Goal: Leave review/rating: Share an evaluation or opinion about a product, service, or content

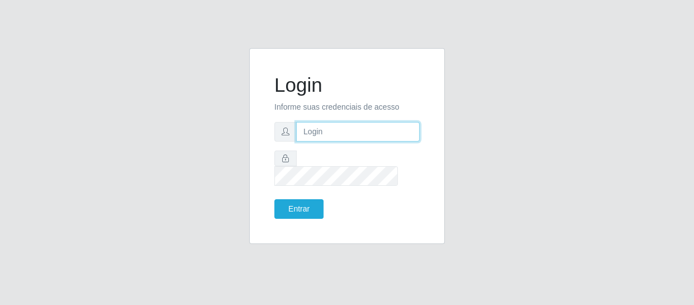
click at [320, 141] on input "text" at bounding box center [358, 132] width 124 height 20
type input "[EMAIL_ADDRESS][DOMAIN_NAME]"
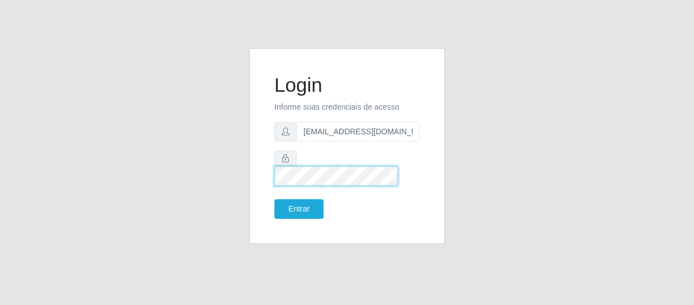
click at [274, 199] on button "Entrar" at bounding box center [298, 209] width 49 height 20
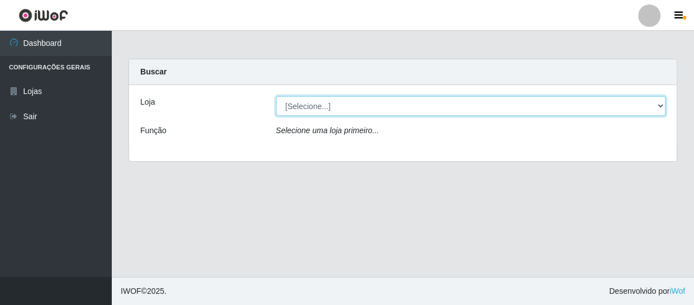
click at [659, 106] on select "[Selecione...] SuperFácil Atacado - São Gonçalo do Amarante" at bounding box center [471, 106] width 390 height 20
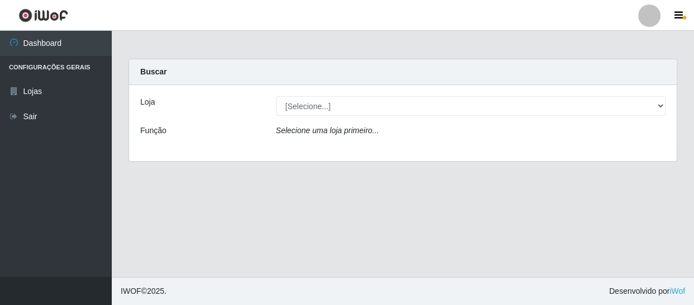
click at [618, 145] on div "Loja [Selecione...] SuperFácil Atacado - São Gonçalo do Amarante Função Selecio…" at bounding box center [403, 123] width 548 height 76
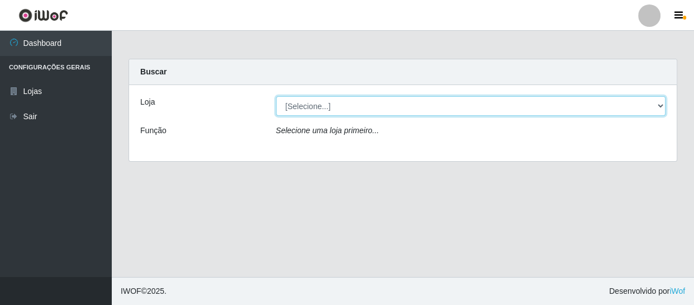
click at [652, 111] on select "[Selecione...] SuperFácil Atacado - São Gonçalo do Amarante" at bounding box center [471, 106] width 390 height 20
select select "408"
click at [276, 96] on select "[Selecione...] SuperFácil Atacado - São Gonçalo do Amarante" at bounding box center [471, 106] width 390 height 20
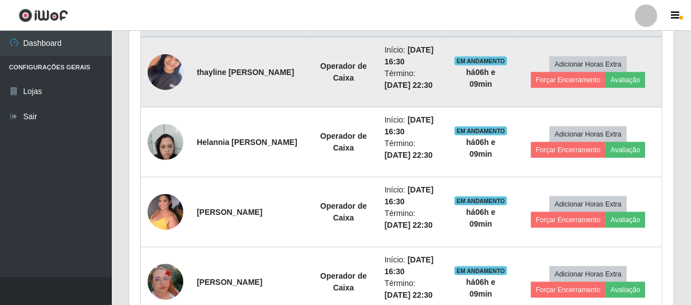
scroll to position [457, 0]
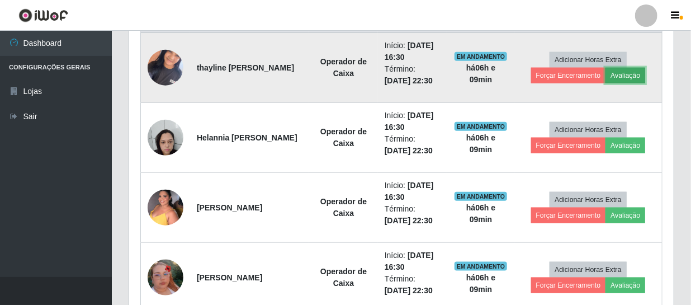
click at [623, 73] on button "Avaliação" at bounding box center [625, 76] width 40 height 16
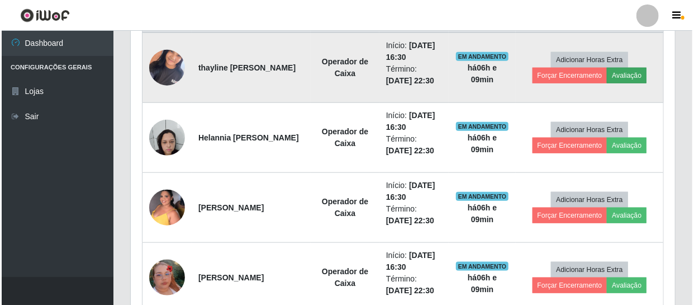
scroll to position [232, 539]
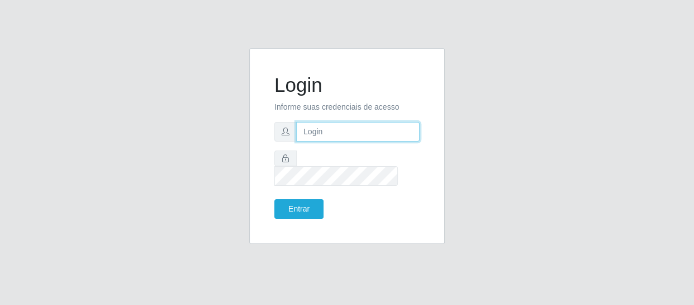
click at [315, 140] on input "text" at bounding box center [358, 132] width 124 height 20
type input "[EMAIL_ADDRESS][DOMAIN_NAME]"
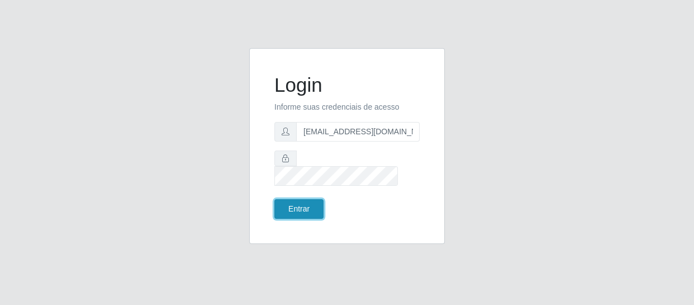
click at [288, 206] on button "Entrar" at bounding box center [298, 209] width 49 height 20
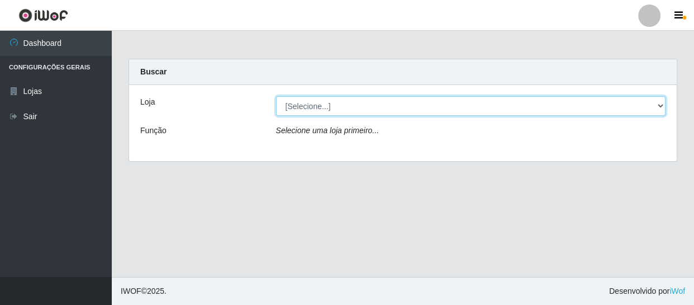
click at [659, 106] on select "[Selecione...] SuperFácil Atacado - São Gonçalo do Amarante" at bounding box center [471, 106] width 390 height 20
select select "408"
click at [276, 96] on select "[Selecione...] SuperFácil Atacado - São Gonçalo do Amarante" at bounding box center [471, 106] width 390 height 20
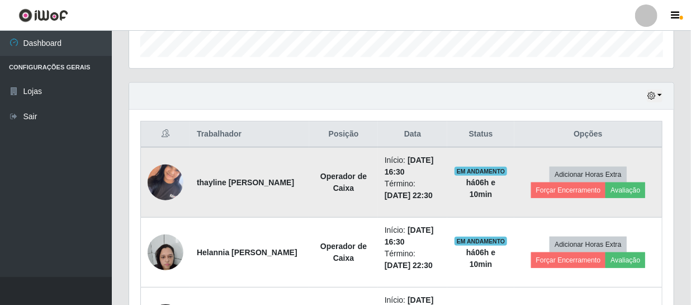
scroll to position [406, 0]
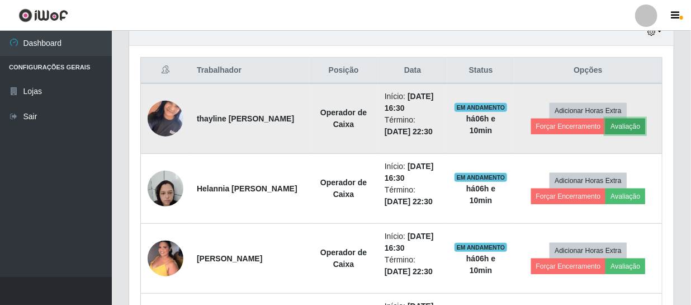
click at [638, 125] on button "Avaliação" at bounding box center [625, 127] width 40 height 16
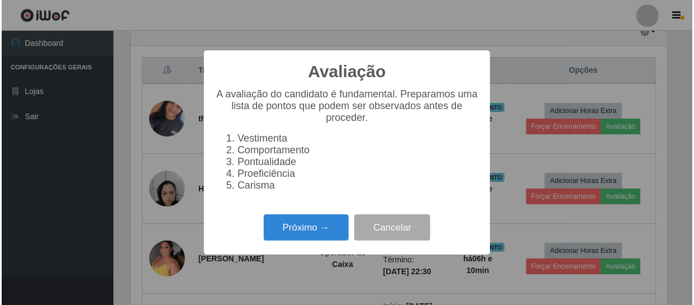
scroll to position [232, 539]
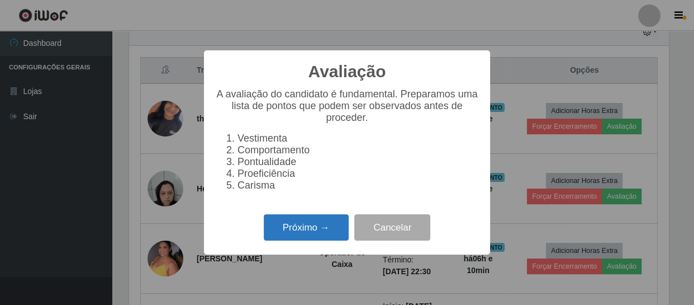
click at [315, 234] on button "Próximo →" at bounding box center [306, 227] width 85 height 26
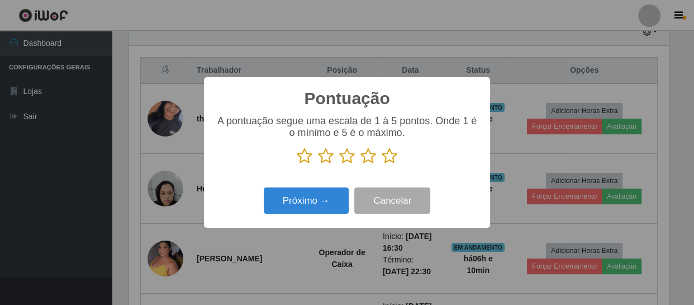
scroll to position [558829, 558521]
click at [368, 158] on icon at bounding box center [369, 156] width 16 height 17
click at [361, 164] on input "radio" at bounding box center [361, 164] width 0 height 0
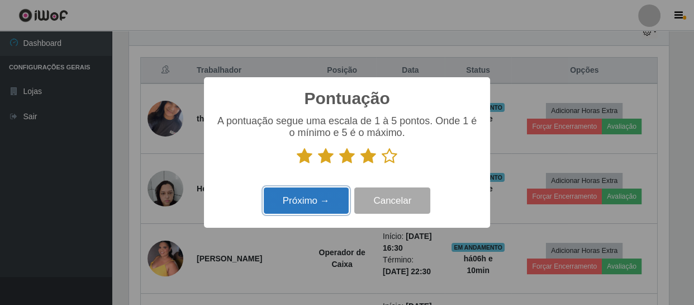
click at [315, 209] on button "Próximo →" at bounding box center [306, 200] width 85 height 26
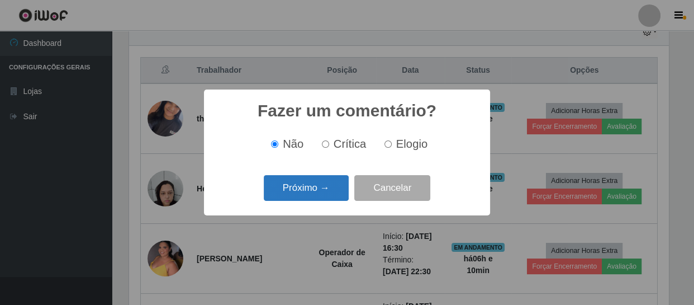
click at [315, 188] on button "Próximo →" at bounding box center [306, 188] width 85 height 26
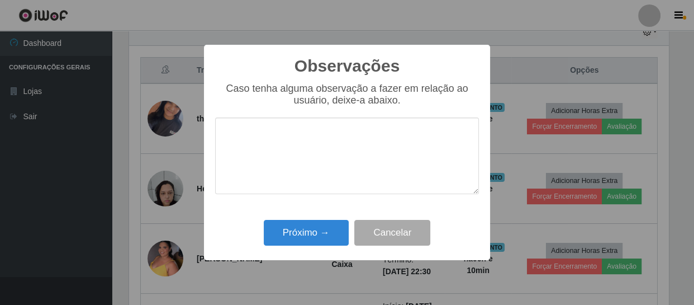
type textarea "E"
drag, startPoint x: 424, startPoint y: 140, endPoint x: 224, endPoint y: 136, distance: 200.7
click at [224, 136] on textarea "Atendeu as expectativas da sua função." at bounding box center [347, 155] width 264 height 77
click at [419, 139] on textarea "Atendeu as expectativas da sua função." at bounding box center [347, 155] width 264 height 77
click at [427, 140] on textarea "Atendeu as expectativas da sua função." at bounding box center [347, 155] width 264 height 77
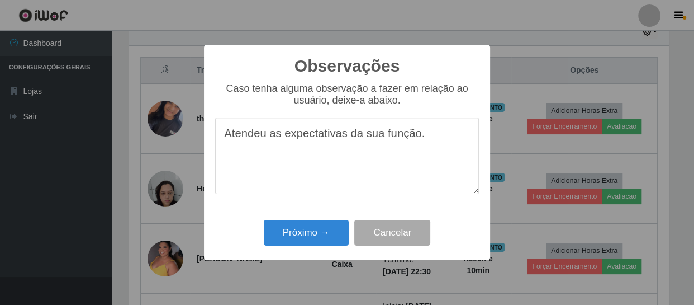
drag, startPoint x: 427, startPoint y: 139, endPoint x: 223, endPoint y: 126, distance: 205.0
click at [223, 126] on textarea "Atendeu as expectativas da sua função." at bounding box center [347, 155] width 264 height 77
click at [338, 194] on textarea "Atendeu as expectativas da sua função." at bounding box center [347, 155] width 264 height 77
type textarea "Atendeu as expectativas da sua função."
click at [325, 234] on button "Próximo →" at bounding box center [306, 233] width 85 height 26
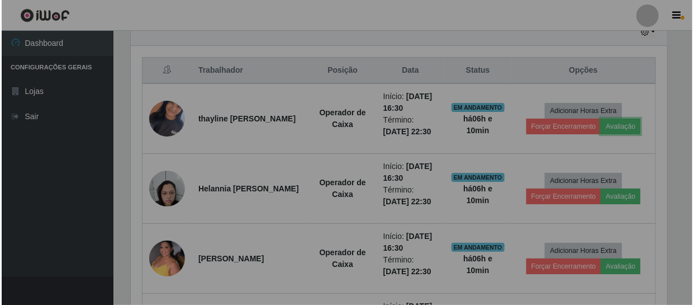
scroll to position [232, 545]
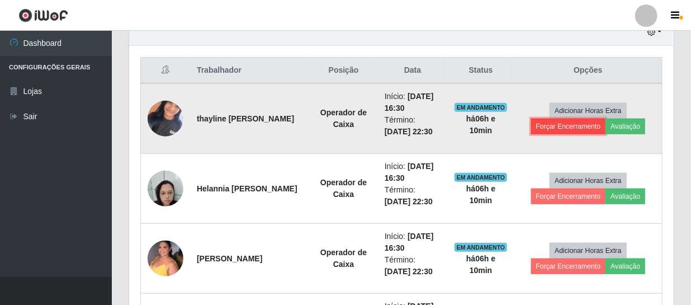
click at [580, 125] on button "Forçar Encerramento" at bounding box center [568, 127] width 75 height 16
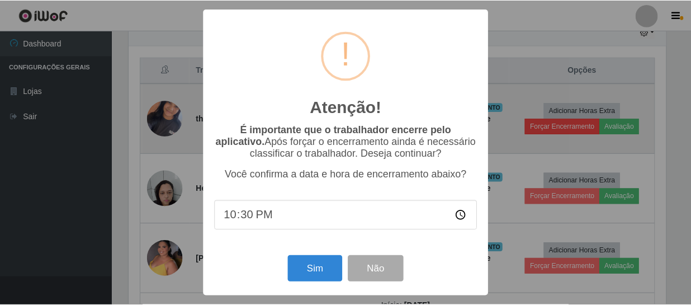
scroll to position [232, 539]
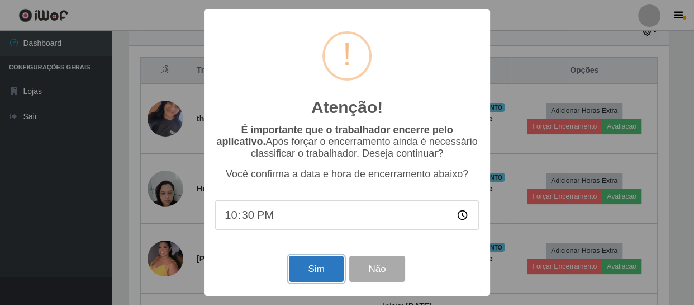
click at [321, 268] on button "Sim" at bounding box center [316, 268] width 54 height 26
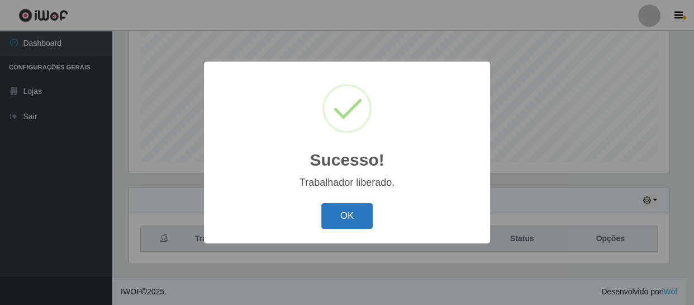
click at [347, 219] on button "OK" at bounding box center [347, 216] width 52 height 26
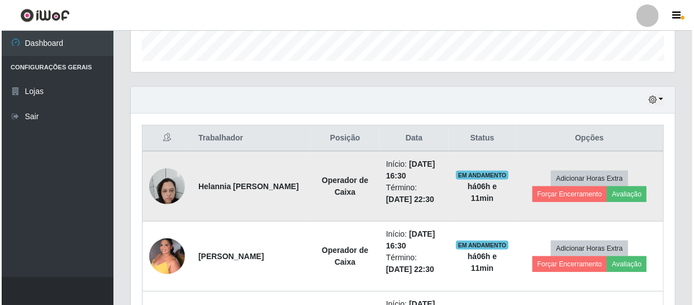
scroll to position [340, 0]
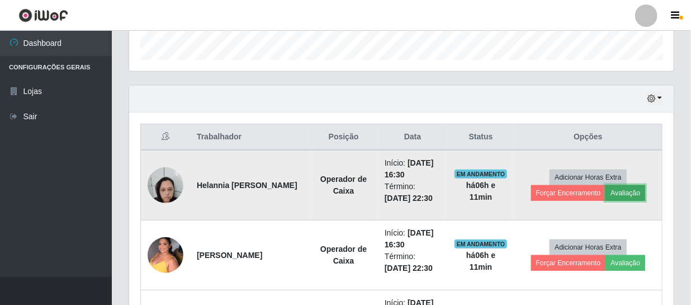
click at [623, 188] on button "Avaliação" at bounding box center [625, 193] width 40 height 16
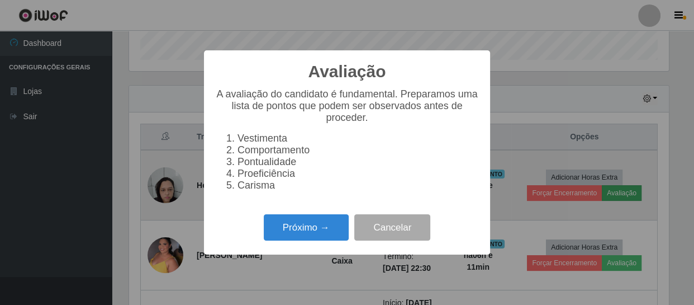
scroll to position [232, 539]
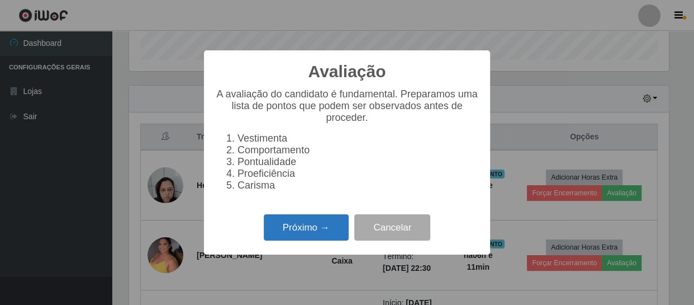
click at [327, 233] on button "Próximo →" at bounding box center [306, 227] width 85 height 26
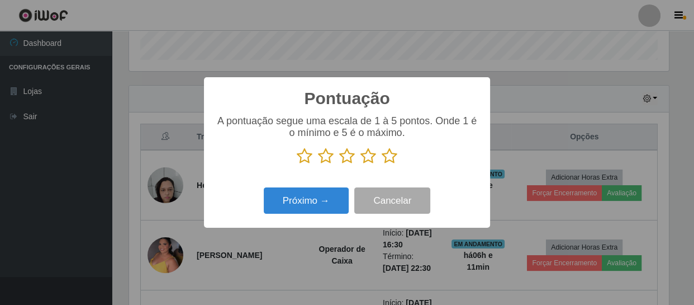
click at [389, 157] on icon at bounding box center [390, 156] width 16 height 17
click at [382, 164] on input "radio" at bounding box center [382, 164] width 0 height 0
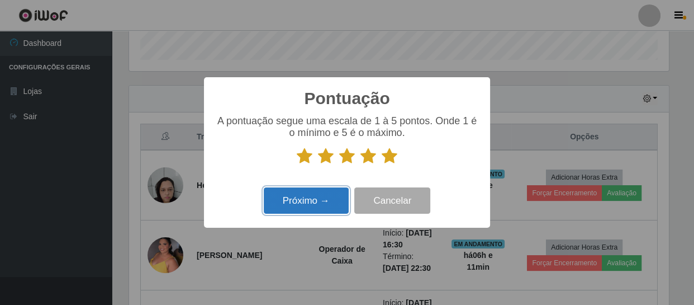
click at [324, 199] on button "Próximo →" at bounding box center [306, 200] width 85 height 26
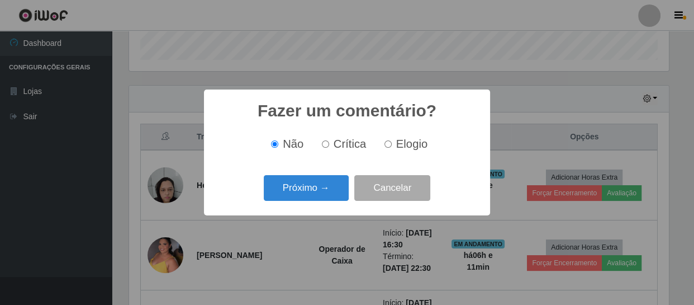
click at [387, 142] on input "Elogio" at bounding box center [388, 143] width 7 height 7
radio input "true"
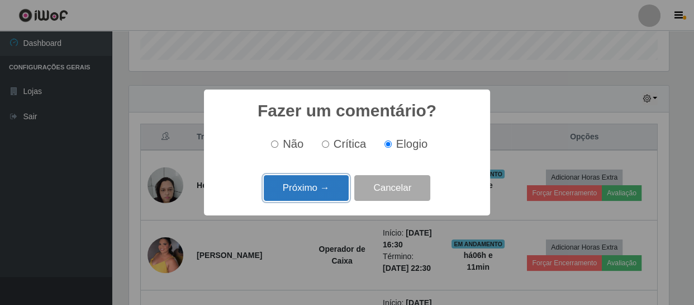
click at [333, 182] on button "Próximo →" at bounding box center [306, 188] width 85 height 26
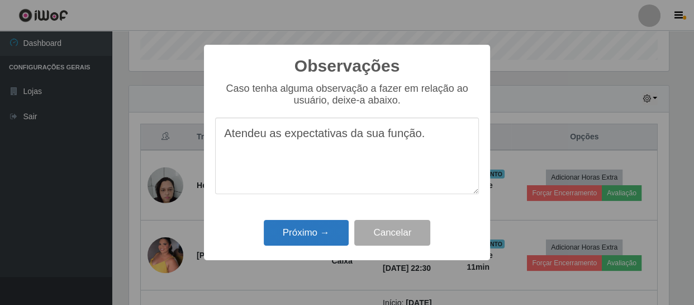
type textarea "Atendeu as expectativas da sua função."
click at [338, 230] on button "Próximo →" at bounding box center [306, 233] width 85 height 26
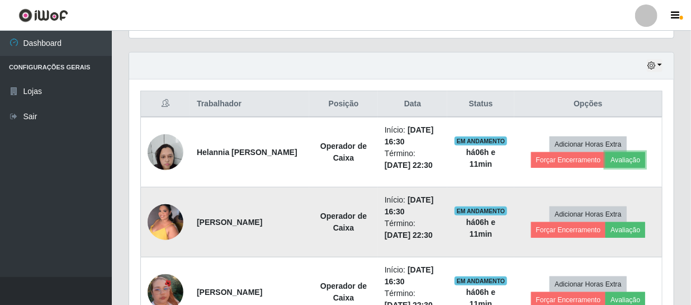
scroll to position [391, 0]
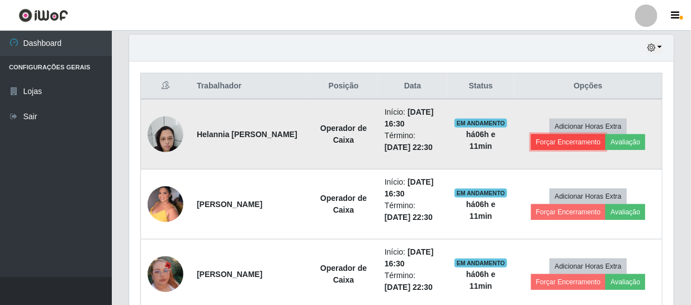
click at [584, 144] on button "Forçar Encerramento" at bounding box center [568, 142] width 75 height 16
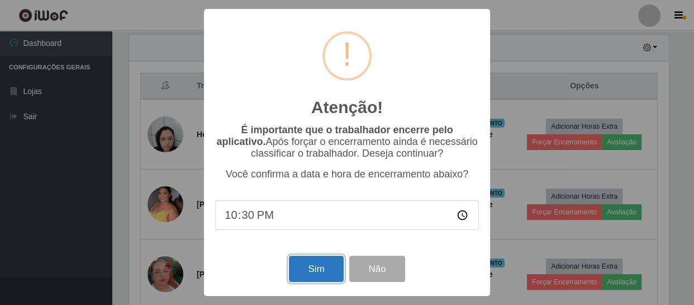
click at [324, 271] on button "Sim" at bounding box center [316, 268] width 54 height 26
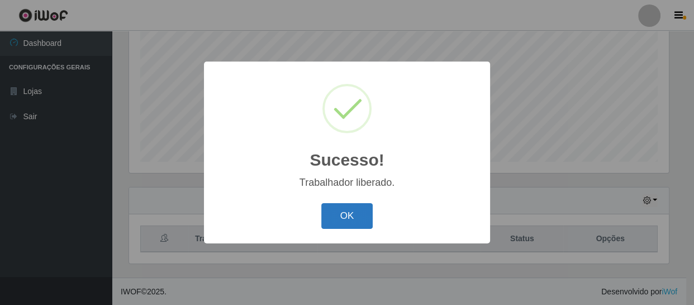
click at [357, 220] on button "OK" at bounding box center [347, 216] width 52 height 26
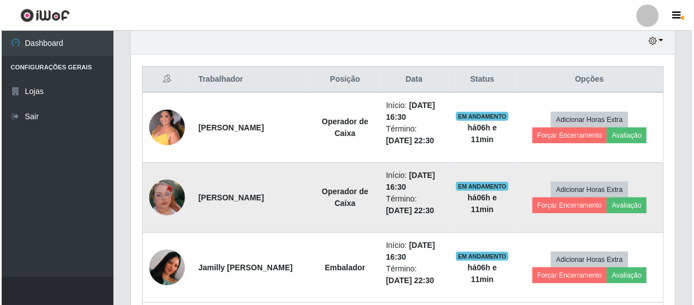
scroll to position [0, 0]
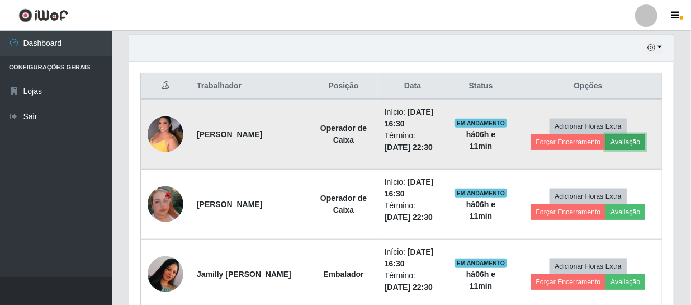
click at [625, 140] on button "Avaliação" at bounding box center [625, 142] width 40 height 16
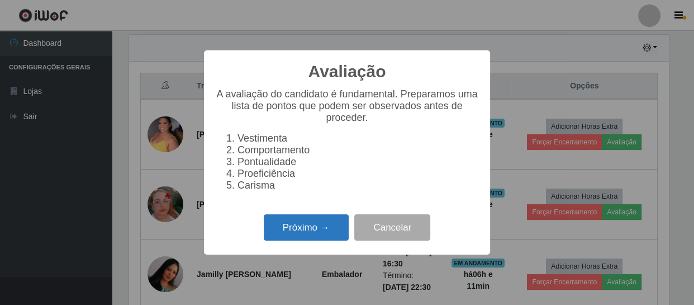
click at [328, 229] on button "Próximo →" at bounding box center [306, 227] width 85 height 26
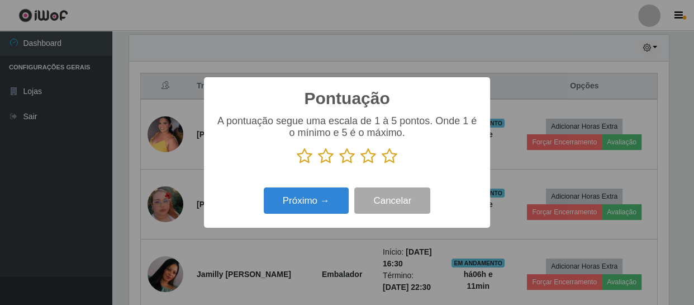
click at [371, 157] on icon at bounding box center [369, 156] width 16 height 17
click at [361, 164] on input "radio" at bounding box center [361, 164] width 0 height 0
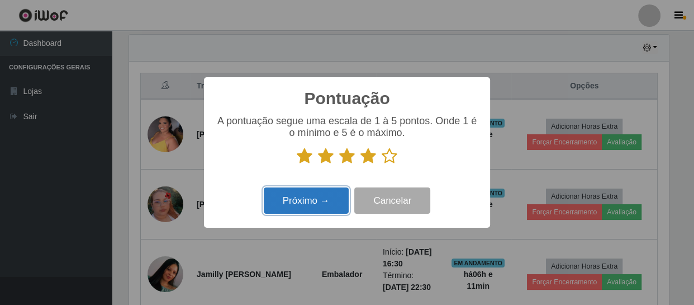
click at [316, 202] on button "Próximo →" at bounding box center [306, 200] width 85 height 26
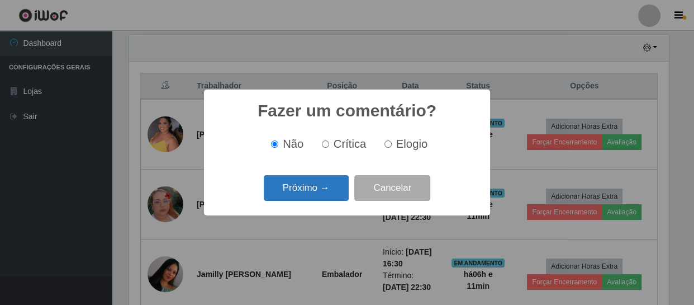
click at [318, 185] on button "Próximo →" at bounding box center [306, 188] width 85 height 26
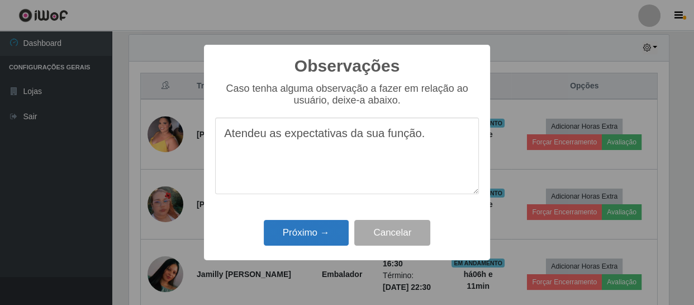
type textarea "Atendeu as expectativas da sua função."
click at [320, 233] on button "Próximo →" at bounding box center [306, 233] width 85 height 26
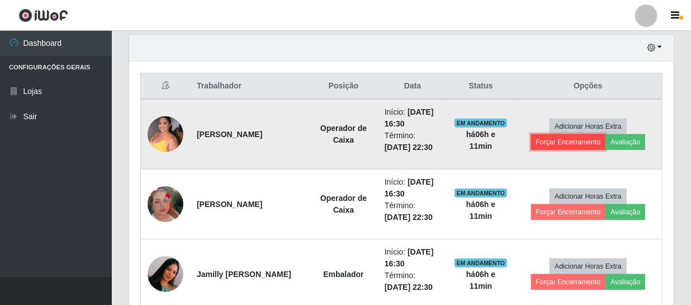
click at [574, 140] on button "Forçar Encerramento" at bounding box center [568, 142] width 75 height 16
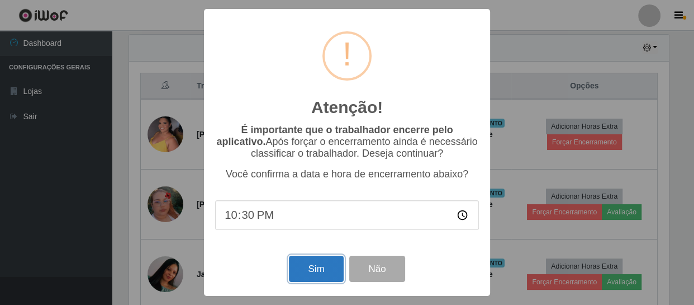
click at [314, 268] on button "Sim" at bounding box center [316, 268] width 54 height 26
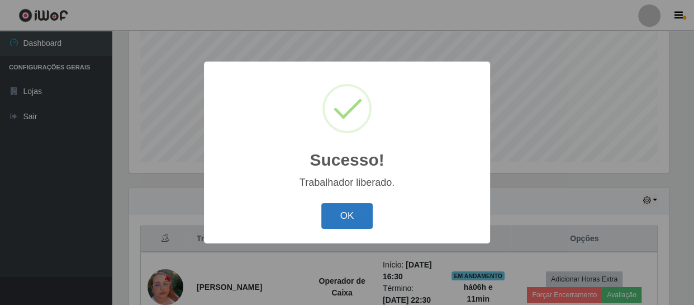
click at [341, 220] on button "OK" at bounding box center [347, 216] width 52 height 26
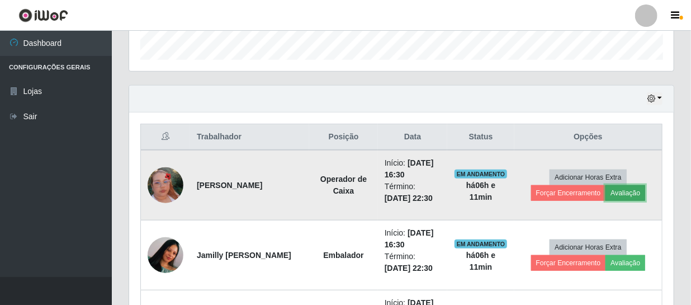
click at [624, 189] on button "Avaliação" at bounding box center [625, 193] width 40 height 16
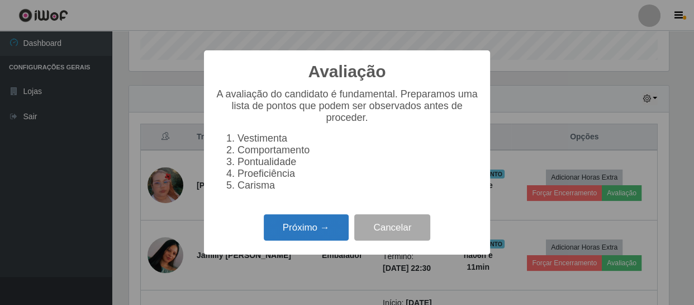
click at [310, 226] on button "Próximo →" at bounding box center [306, 227] width 85 height 26
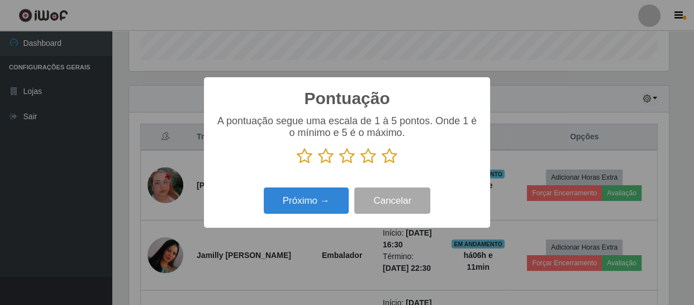
click at [388, 157] on icon at bounding box center [390, 156] width 16 height 17
click at [382, 164] on input "radio" at bounding box center [382, 164] width 0 height 0
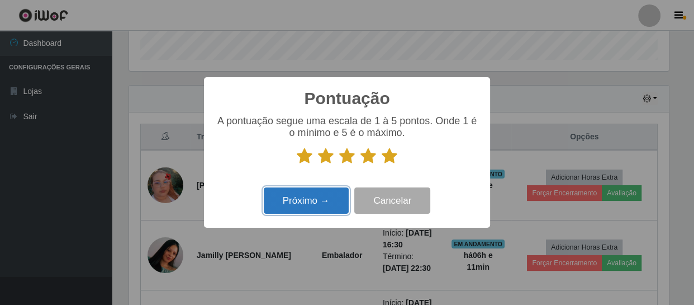
click at [313, 202] on button "Próximo →" at bounding box center [306, 200] width 85 height 26
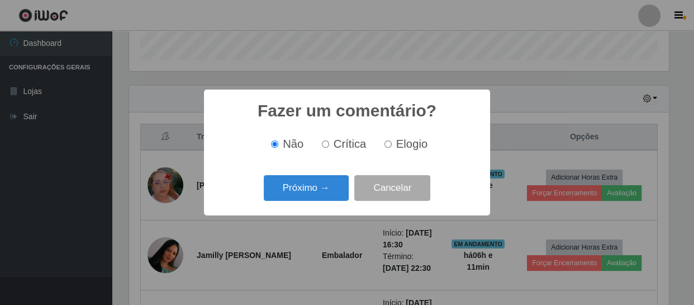
click at [387, 145] on input "Elogio" at bounding box center [388, 143] width 7 height 7
radio input "true"
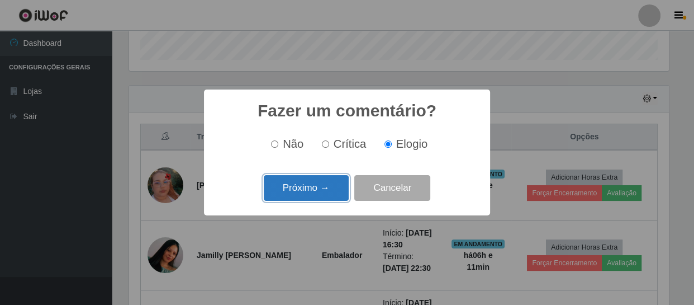
click at [341, 184] on button "Próximo →" at bounding box center [306, 188] width 85 height 26
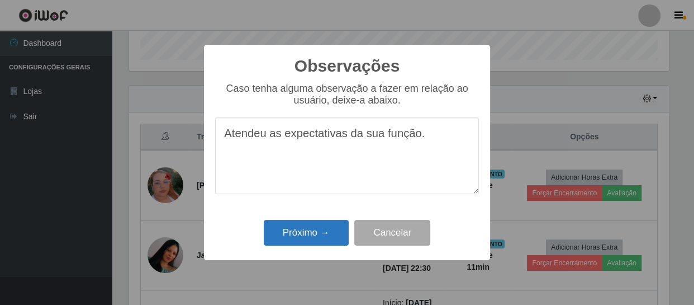
type textarea "Atendeu as expectativas da sua função."
click at [327, 228] on button "Próximo →" at bounding box center [306, 233] width 85 height 26
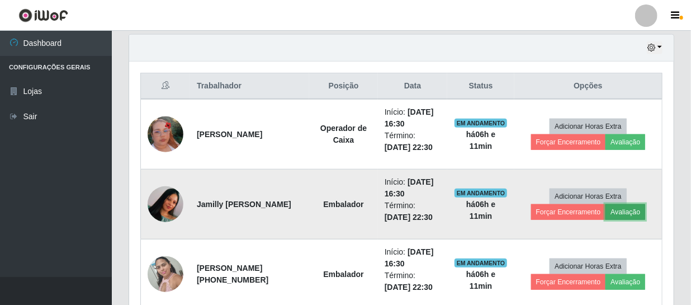
click at [622, 209] on button "Avaliação" at bounding box center [625, 212] width 40 height 16
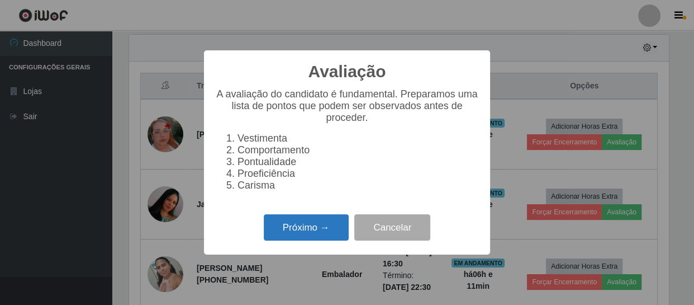
click at [332, 232] on button "Próximo →" at bounding box center [306, 227] width 85 height 26
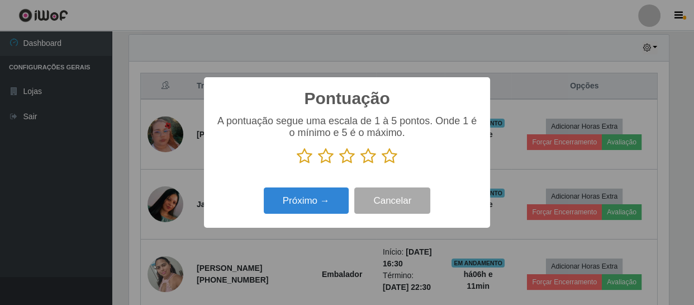
click at [395, 154] on icon at bounding box center [390, 156] width 16 height 17
click at [382, 164] on input "radio" at bounding box center [382, 164] width 0 height 0
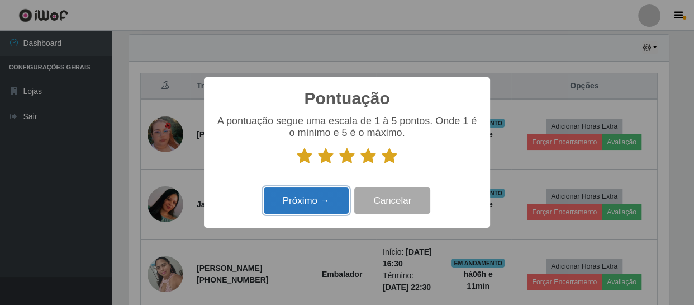
click at [332, 201] on button "Próximo →" at bounding box center [306, 200] width 85 height 26
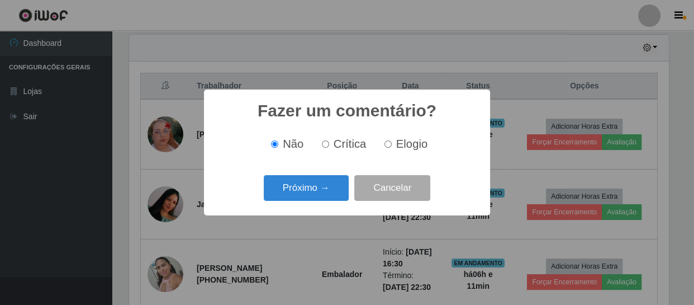
click at [389, 145] on input "Elogio" at bounding box center [388, 143] width 7 height 7
radio input "true"
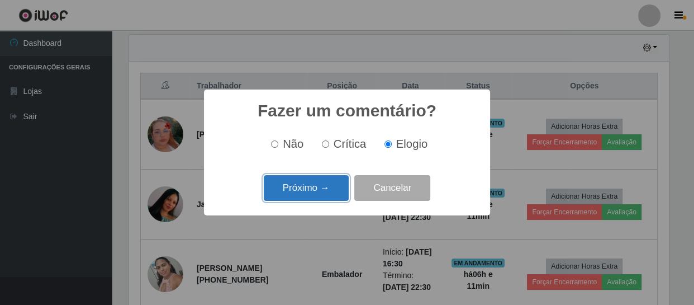
click at [324, 192] on button "Próximo →" at bounding box center [306, 188] width 85 height 26
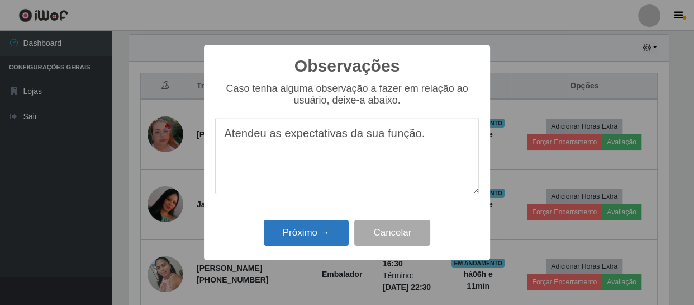
type textarea "Atendeu as expectativas da sua função."
click at [321, 235] on button "Próximo →" at bounding box center [306, 233] width 85 height 26
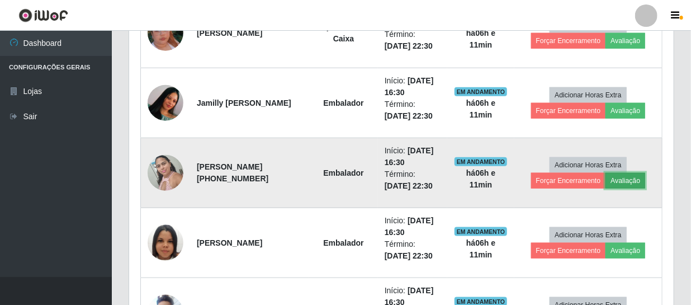
click at [624, 176] on button "Avaliação" at bounding box center [625, 181] width 40 height 16
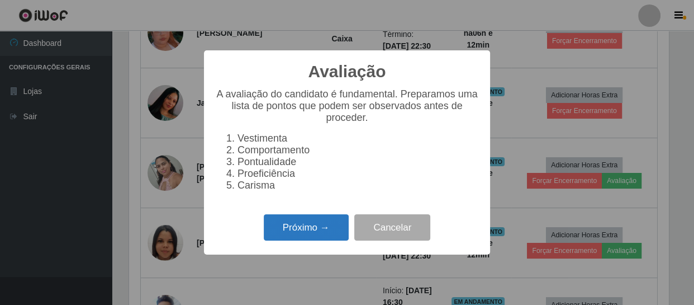
click at [307, 228] on button "Próximo →" at bounding box center [306, 227] width 85 height 26
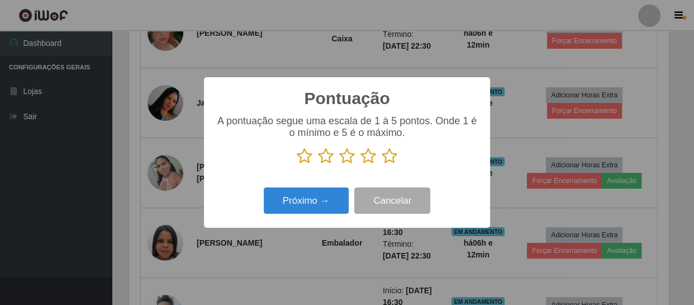
click at [390, 157] on icon at bounding box center [390, 156] width 16 height 17
click at [382, 164] on input "radio" at bounding box center [382, 164] width 0 height 0
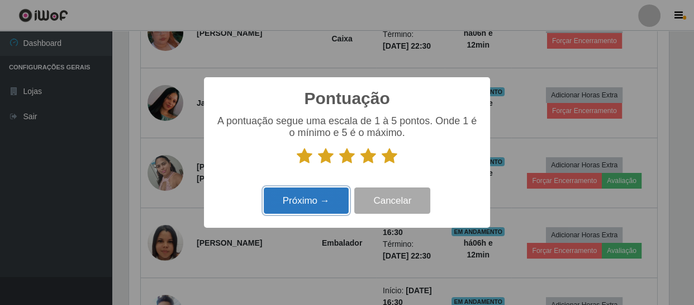
click at [323, 203] on button "Próximo →" at bounding box center [306, 200] width 85 height 26
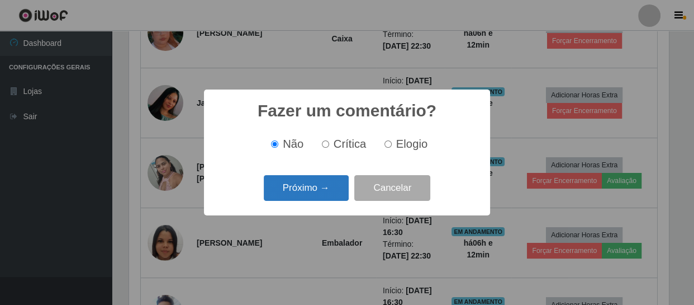
click at [335, 188] on button "Próximo →" at bounding box center [306, 188] width 85 height 26
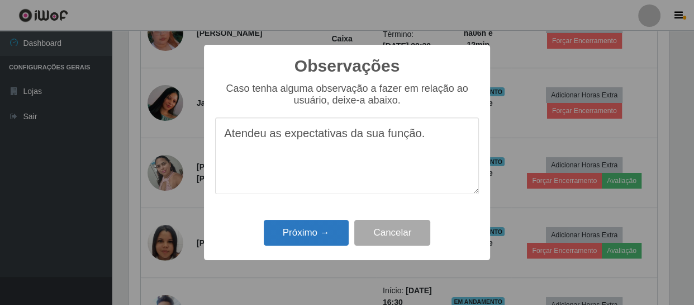
type textarea "Atendeu as expectativas da sua função."
click at [329, 225] on button "Próximo →" at bounding box center [306, 233] width 85 height 26
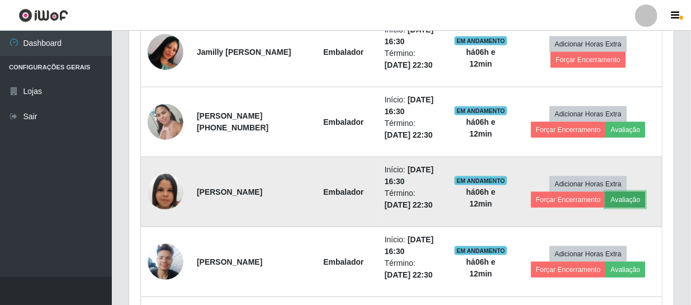
click at [628, 203] on button "Avaliação" at bounding box center [625, 200] width 40 height 16
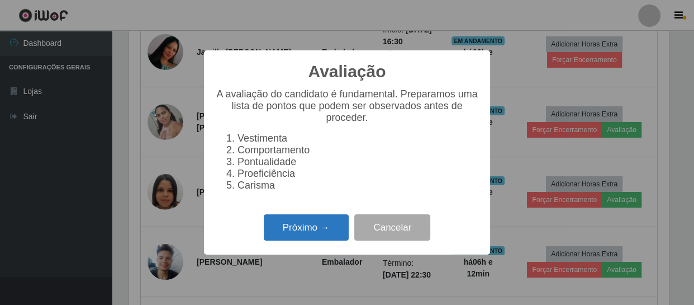
click at [288, 228] on button "Próximo →" at bounding box center [306, 227] width 85 height 26
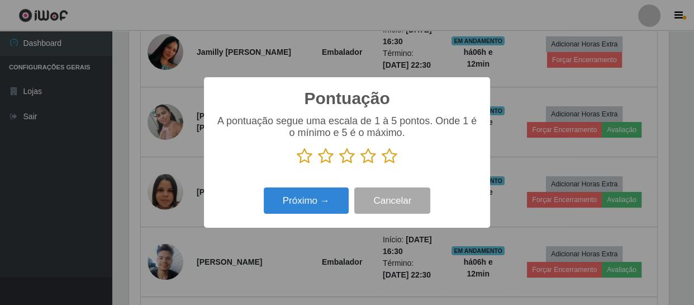
click at [386, 156] on icon at bounding box center [390, 156] width 16 height 17
click at [382, 164] on input "radio" at bounding box center [382, 164] width 0 height 0
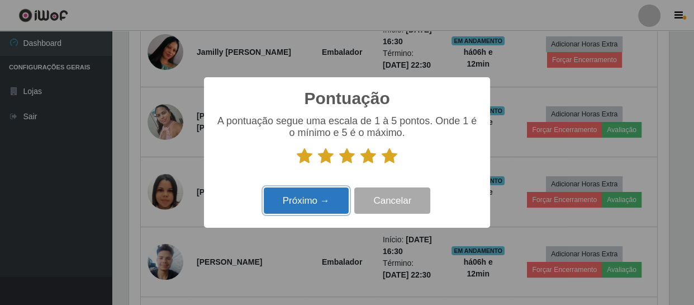
click at [326, 194] on button "Próximo →" at bounding box center [306, 200] width 85 height 26
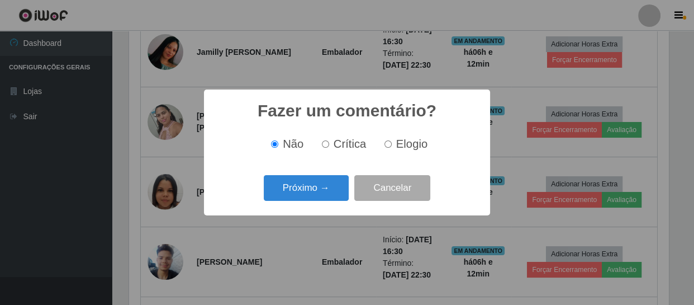
click at [385, 146] on input "Elogio" at bounding box center [388, 143] width 7 height 7
radio input "true"
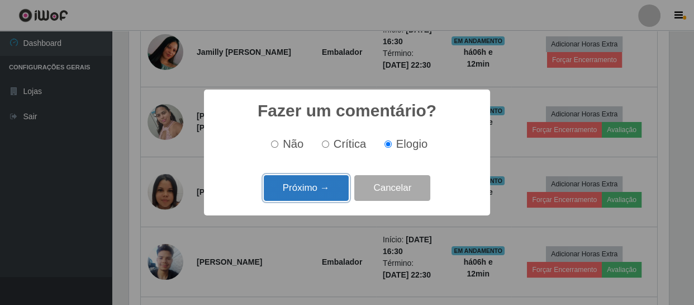
click at [323, 196] on button "Próximo →" at bounding box center [306, 188] width 85 height 26
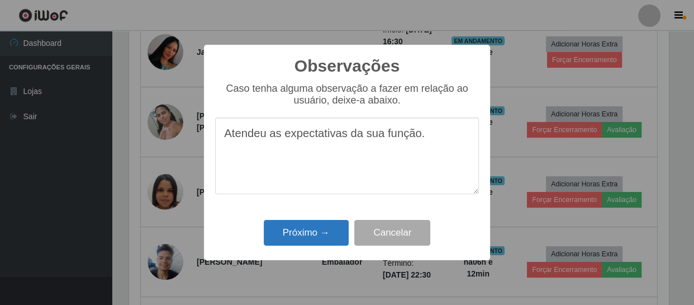
type textarea "Atendeu as expectativas da sua função."
click at [327, 234] on button "Próximo →" at bounding box center [306, 233] width 85 height 26
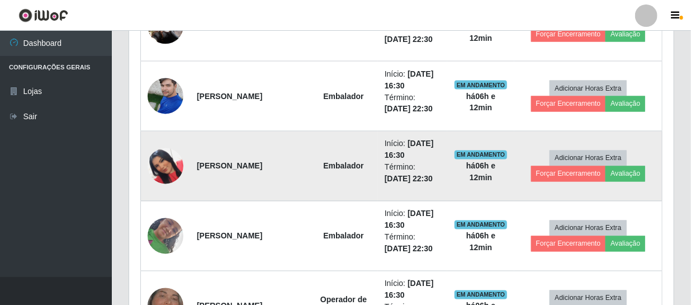
click at [164, 162] on img at bounding box center [166, 166] width 36 height 64
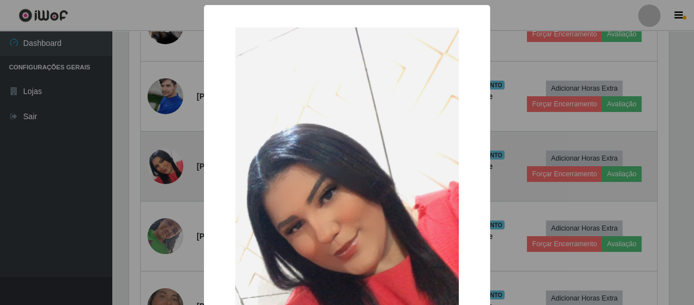
click at [164, 162] on div "× OK Cancel" at bounding box center [347, 152] width 694 height 305
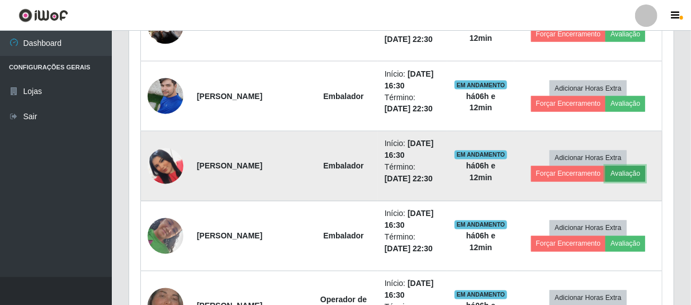
click at [621, 172] on button "Avaliação" at bounding box center [625, 174] width 40 height 16
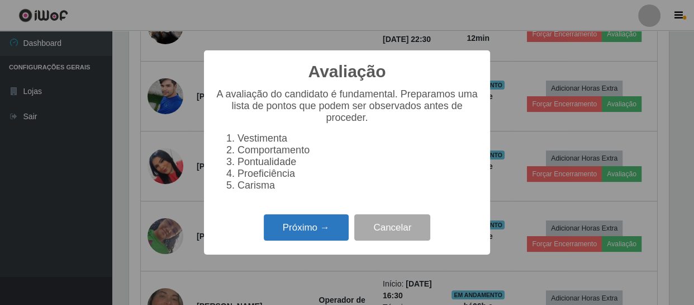
click at [317, 228] on button "Próximo →" at bounding box center [306, 227] width 85 height 26
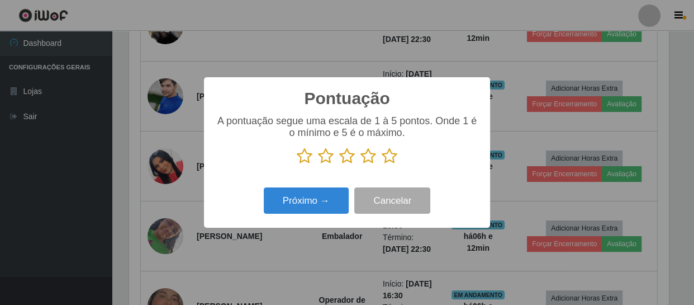
click at [348, 158] on icon at bounding box center [347, 156] width 16 height 17
click at [339, 164] on input "radio" at bounding box center [339, 164] width 0 height 0
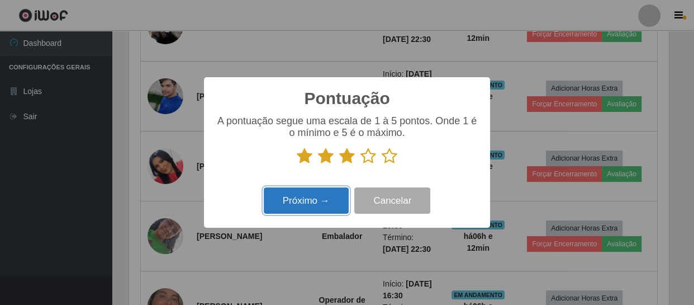
click at [314, 202] on button "Próximo →" at bounding box center [306, 200] width 85 height 26
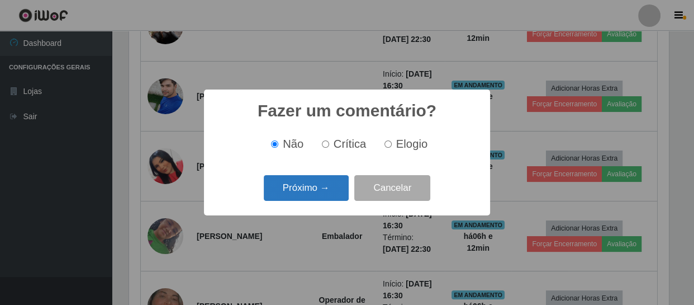
click at [320, 184] on button "Próximo →" at bounding box center [306, 188] width 85 height 26
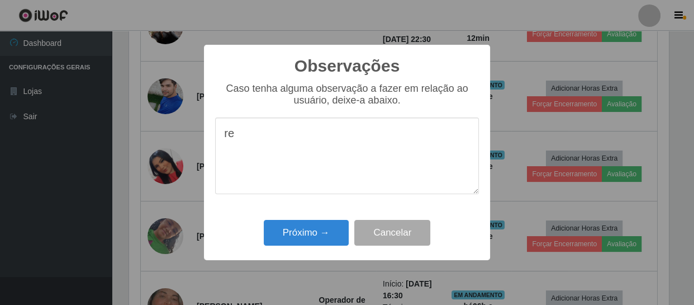
type textarea "r"
click at [319, 138] on textarea "a funcionaria precis a aprimorar o dinamismo na sua função." at bounding box center [347, 155] width 264 height 77
click at [229, 138] on textarea "a funcionaria precisa a aprimorar o dinamismo na sua função." at bounding box center [347, 155] width 264 height 77
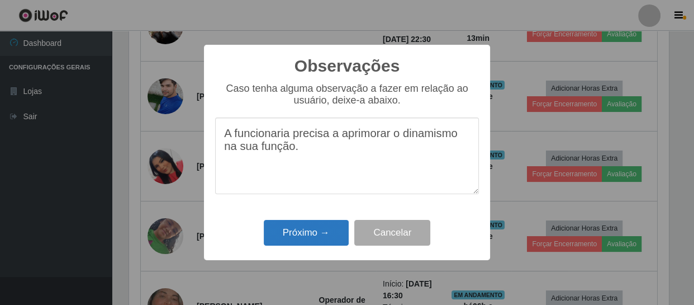
type textarea "A funcionaria precisa a aprimorar o dinamismo na sua função."
click at [321, 233] on button "Próximo →" at bounding box center [306, 233] width 85 height 26
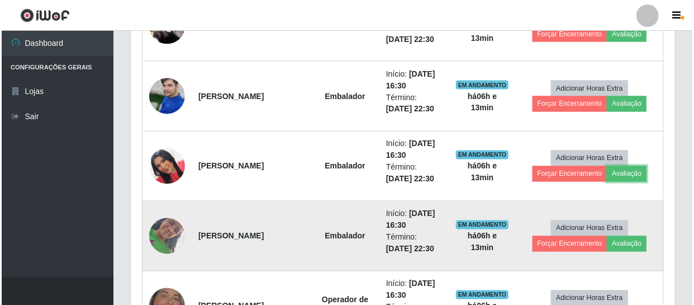
scroll to position [232, 545]
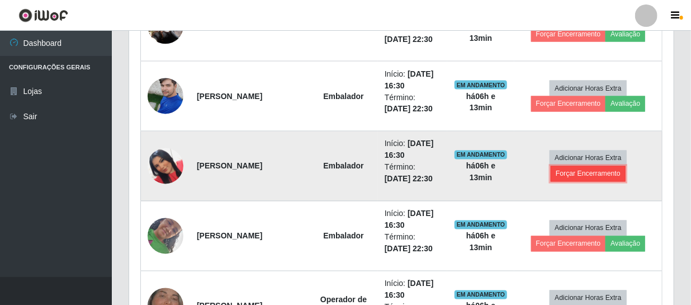
click at [599, 173] on button "Forçar Encerramento" at bounding box center [588, 174] width 75 height 16
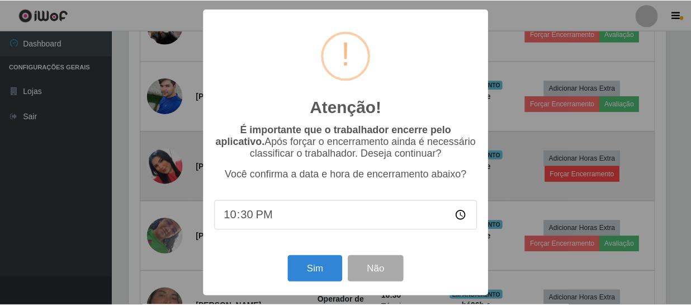
scroll to position [232, 539]
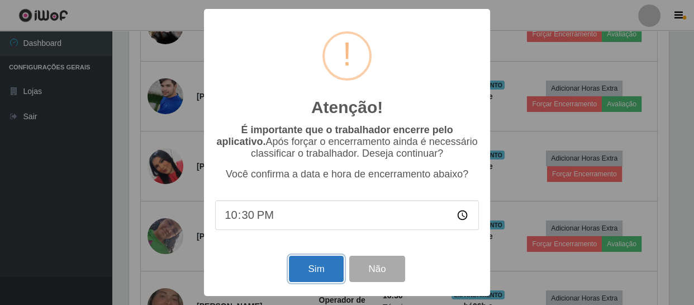
click at [323, 270] on button "Sim" at bounding box center [316, 268] width 54 height 26
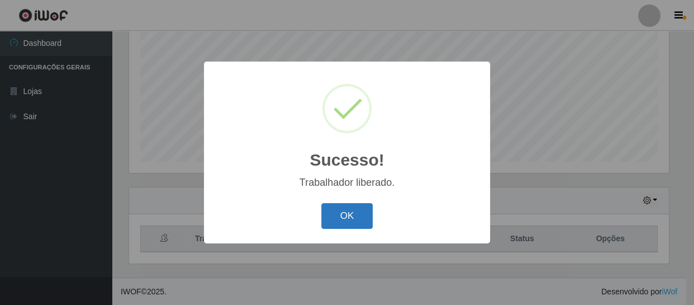
click at [351, 209] on button "OK" at bounding box center [347, 216] width 52 height 26
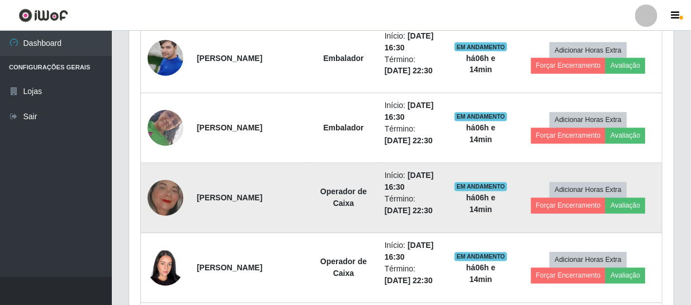
scroll to position [899, 0]
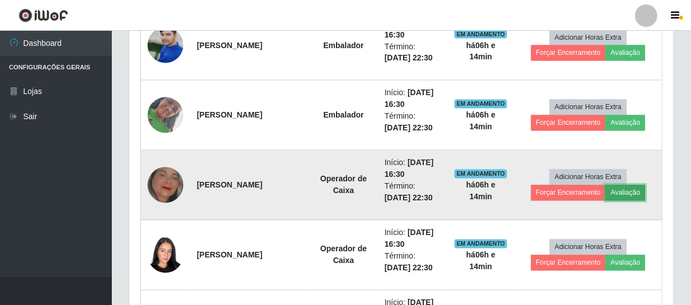
click at [619, 192] on button "Avaliação" at bounding box center [625, 193] width 40 height 16
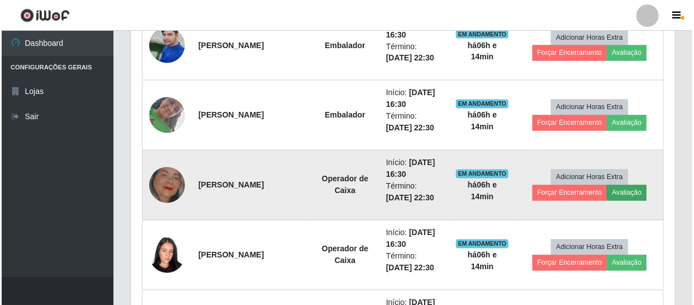
scroll to position [232, 539]
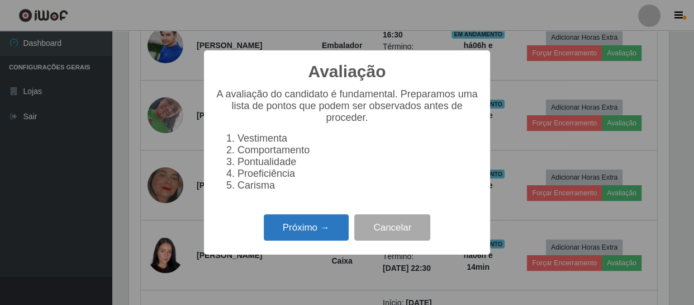
click at [331, 231] on button "Próximo →" at bounding box center [306, 227] width 85 height 26
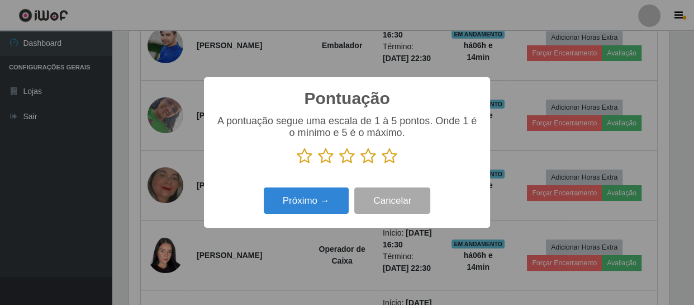
click at [389, 157] on icon at bounding box center [390, 156] width 16 height 17
click at [382, 164] on input "radio" at bounding box center [382, 164] width 0 height 0
click at [365, 155] on icon at bounding box center [369, 156] width 16 height 17
click at [361, 164] on input "radio" at bounding box center [361, 164] width 0 height 0
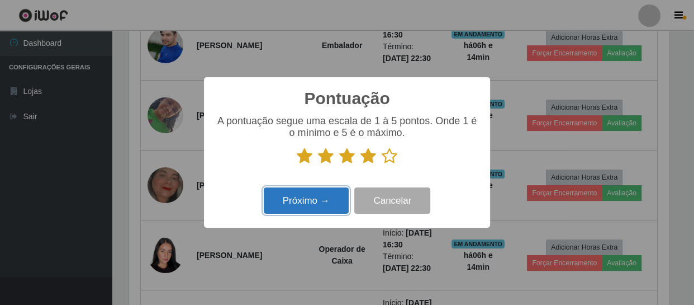
click at [338, 196] on button "Próximo →" at bounding box center [306, 200] width 85 height 26
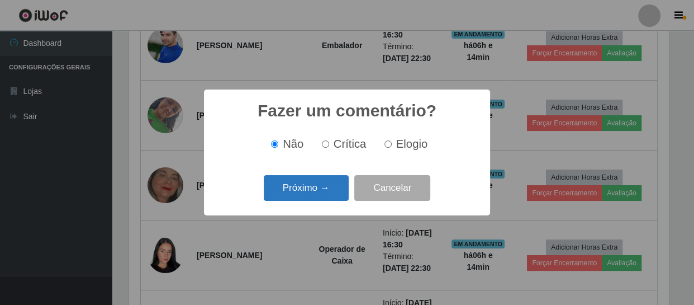
click at [339, 195] on button "Próximo →" at bounding box center [306, 188] width 85 height 26
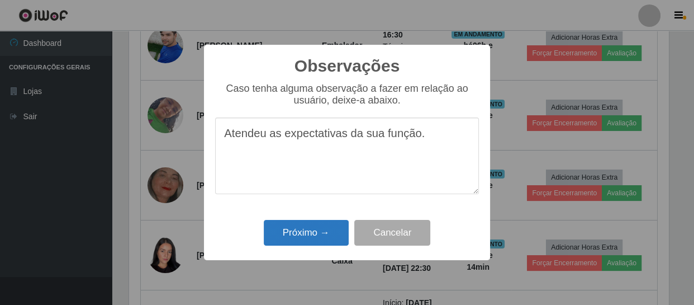
type textarea "Atendeu as expectativas da sua função."
click at [319, 240] on button "Próximo →" at bounding box center [306, 233] width 85 height 26
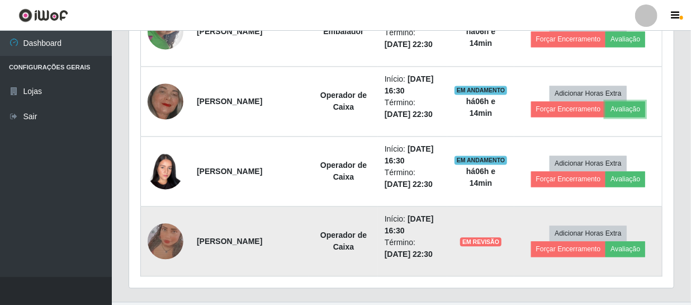
scroll to position [1001, 0]
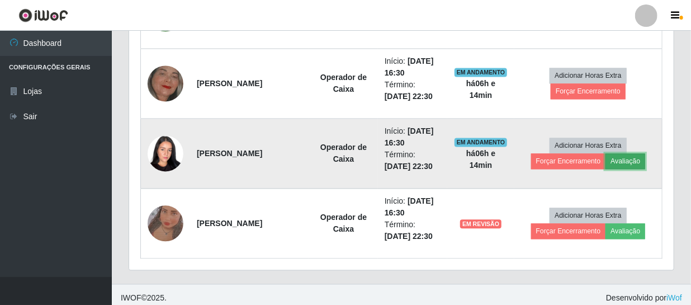
click at [626, 162] on button "Avaliação" at bounding box center [625, 161] width 40 height 16
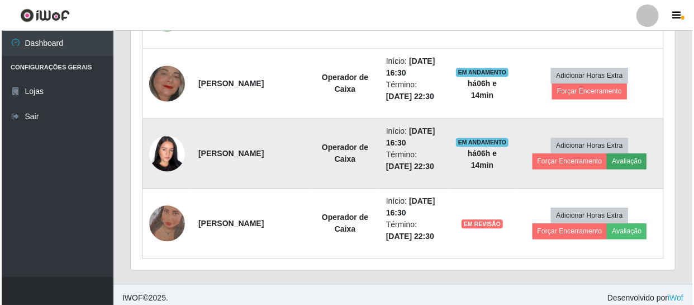
scroll to position [232, 539]
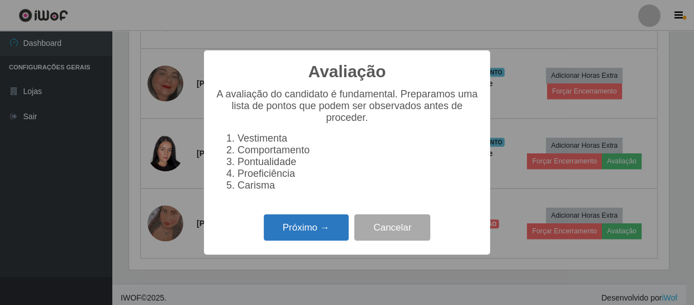
click at [326, 237] on button "Próximo →" at bounding box center [306, 227] width 85 height 26
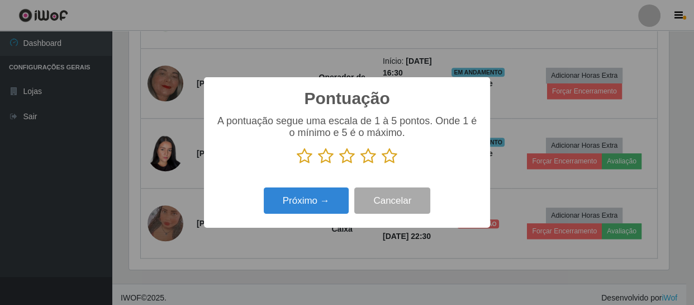
scroll to position [558829, 558521]
click at [391, 157] on icon at bounding box center [390, 156] width 16 height 17
click at [382, 164] on input "radio" at bounding box center [382, 164] width 0 height 0
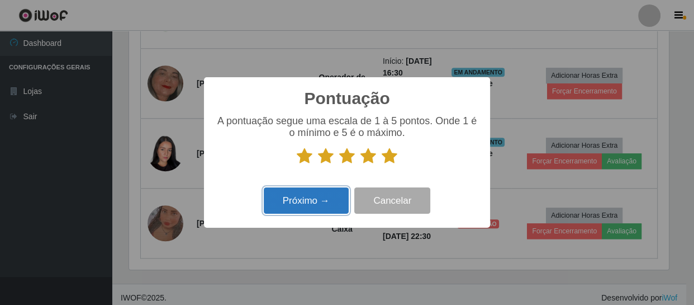
click at [322, 201] on button "Próximo →" at bounding box center [306, 200] width 85 height 26
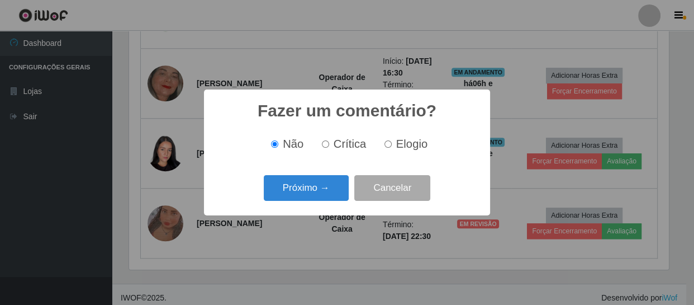
click at [389, 140] on label "Elogio" at bounding box center [404, 144] width 48 height 13
click at [389, 140] on input "Elogio" at bounding box center [388, 143] width 7 height 7
radio input "true"
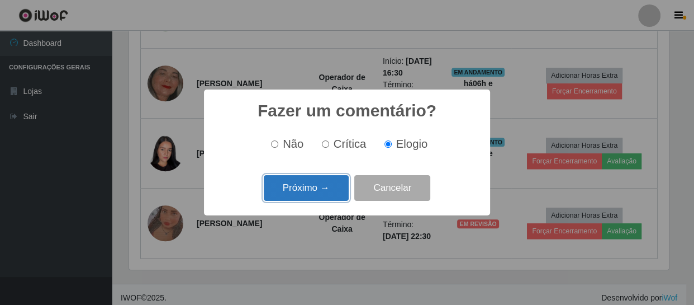
click at [325, 184] on button "Próximo →" at bounding box center [306, 188] width 85 height 26
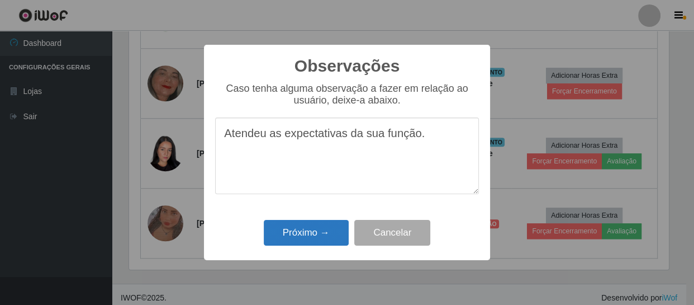
type textarea "Atendeu as expectativas da sua função."
click at [300, 232] on button "Próximo →" at bounding box center [306, 233] width 85 height 26
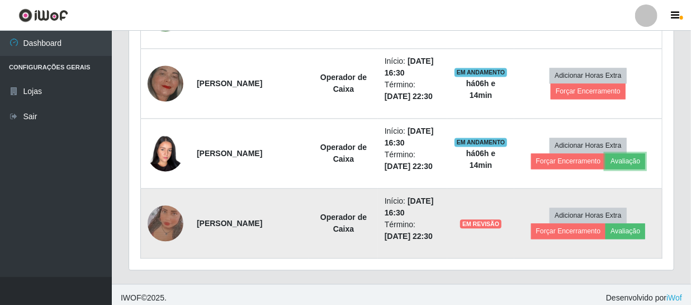
scroll to position [1006, 0]
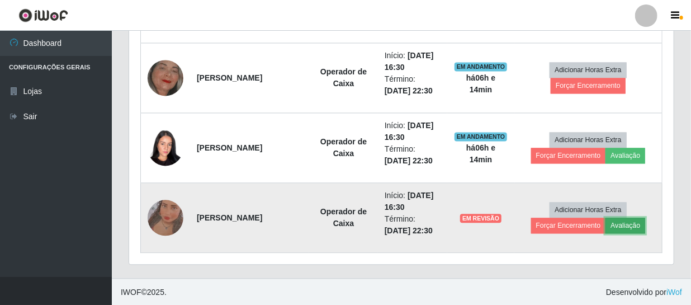
click at [619, 221] on button "Avaliação" at bounding box center [625, 225] width 40 height 16
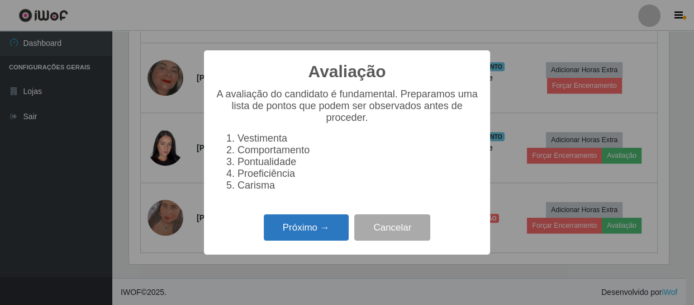
click at [324, 233] on button "Próximo →" at bounding box center [306, 227] width 85 height 26
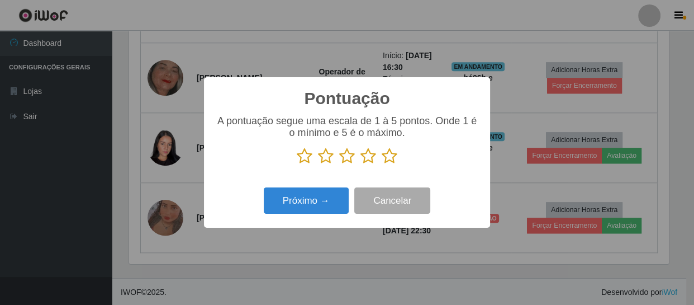
click at [387, 157] on icon at bounding box center [390, 156] width 16 height 17
click at [382, 164] on input "radio" at bounding box center [382, 164] width 0 height 0
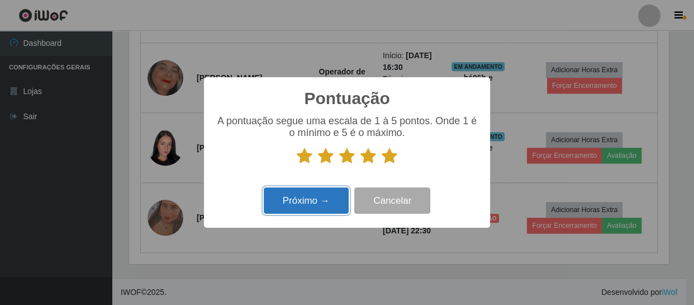
click at [334, 189] on button "Próximo →" at bounding box center [306, 200] width 85 height 26
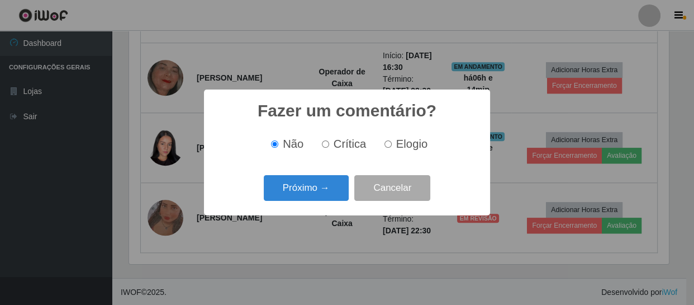
click at [385, 146] on input "Elogio" at bounding box center [388, 143] width 7 height 7
radio input "true"
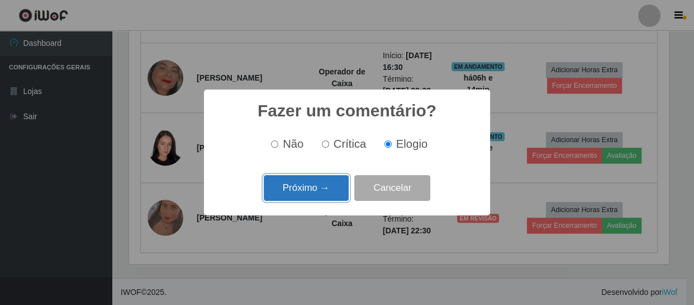
click at [334, 191] on button "Próximo →" at bounding box center [306, 188] width 85 height 26
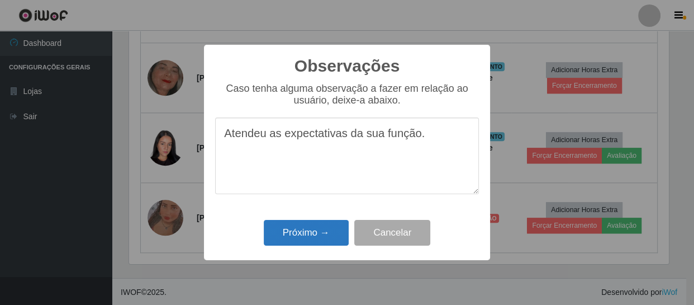
type textarea "Atendeu as expectativas da sua função."
click at [318, 229] on button "Próximo →" at bounding box center [306, 233] width 85 height 26
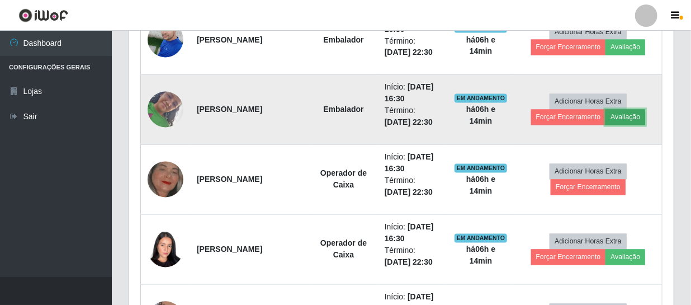
click at [635, 118] on button "Avaliação" at bounding box center [625, 118] width 40 height 16
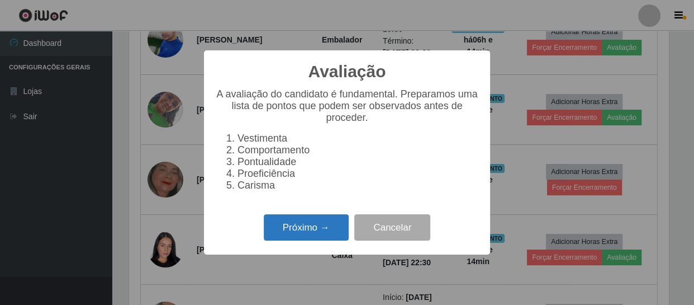
click at [313, 228] on button "Próximo →" at bounding box center [306, 227] width 85 height 26
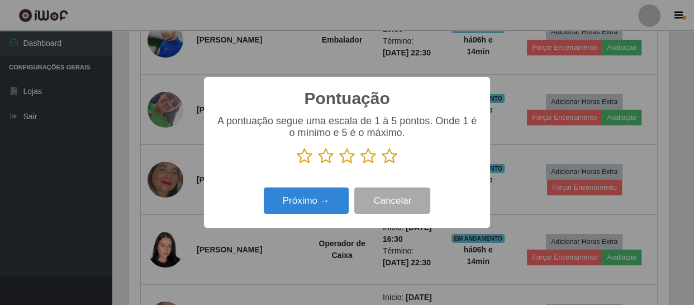
click at [367, 157] on icon at bounding box center [369, 156] width 16 height 17
click at [361, 164] on input "radio" at bounding box center [361, 164] width 0 height 0
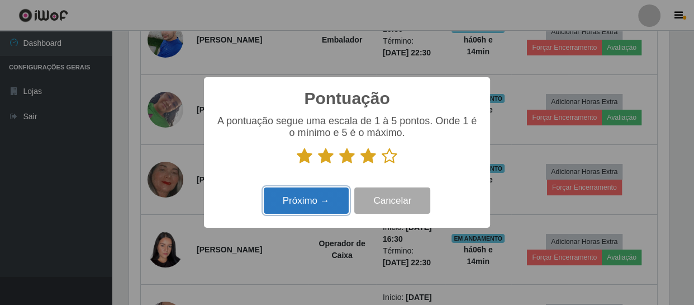
click at [316, 206] on button "Próximo →" at bounding box center [306, 200] width 85 height 26
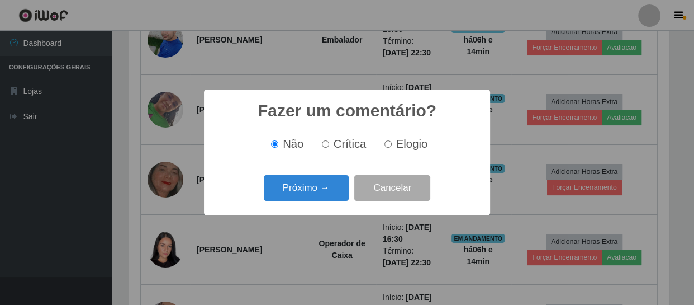
click at [386, 146] on input "Elogio" at bounding box center [388, 143] width 7 height 7
radio input "true"
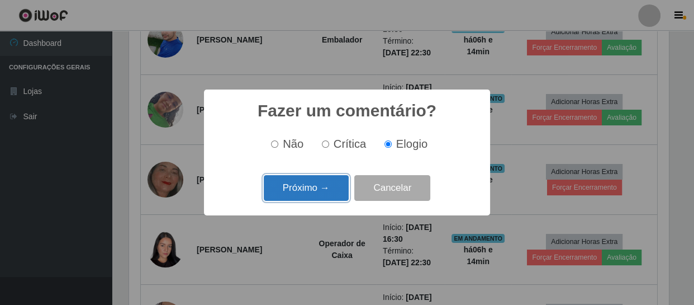
click at [318, 194] on button "Próximo →" at bounding box center [306, 188] width 85 height 26
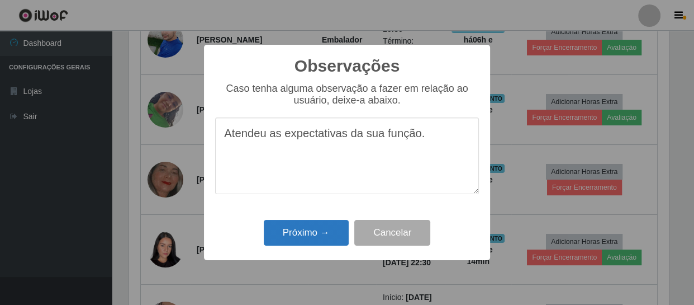
type textarea "Atendeu as expectativas da sua função."
click at [313, 231] on button "Próximo →" at bounding box center [306, 233] width 85 height 26
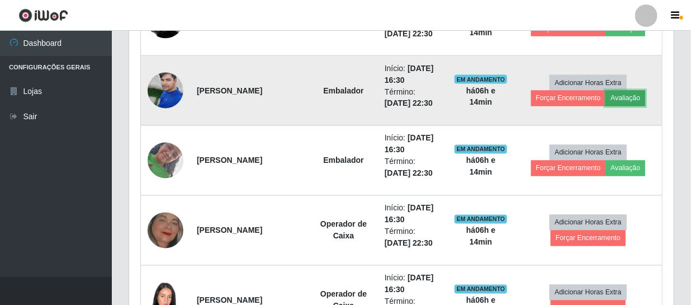
click at [622, 98] on button "Avaliação" at bounding box center [625, 99] width 40 height 16
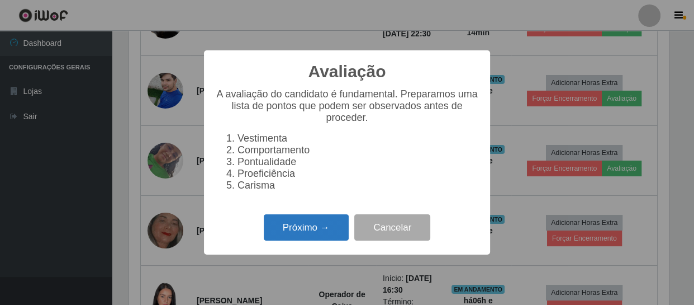
click at [306, 238] on button "Próximo →" at bounding box center [306, 227] width 85 height 26
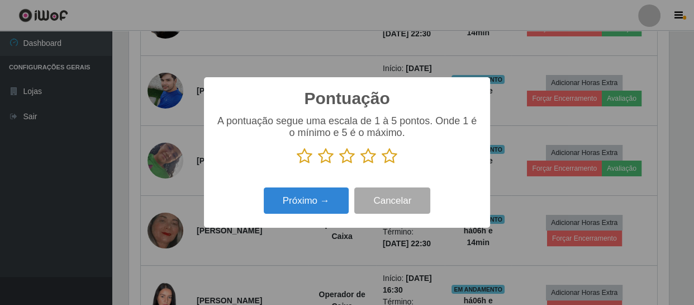
click at [387, 157] on icon at bounding box center [390, 156] width 16 height 17
click at [382, 164] on input "radio" at bounding box center [382, 164] width 0 height 0
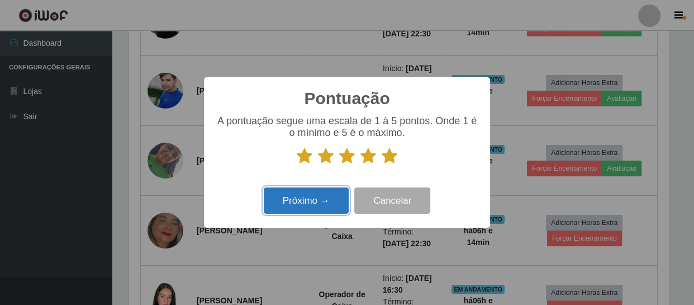
click at [321, 203] on button "Próximo →" at bounding box center [306, 200] width 85 height 26
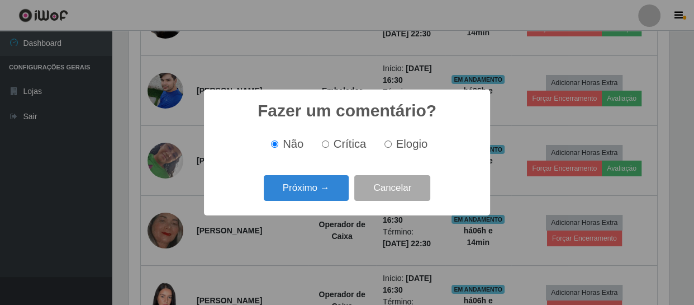
click at [380, 145] on label "Elogio" at bounding box center [404, 144] width 48 height 13
click at [385, 145] on input "Elogio" at bounding box center [388, 143] width 7 height 7
radio input "true"
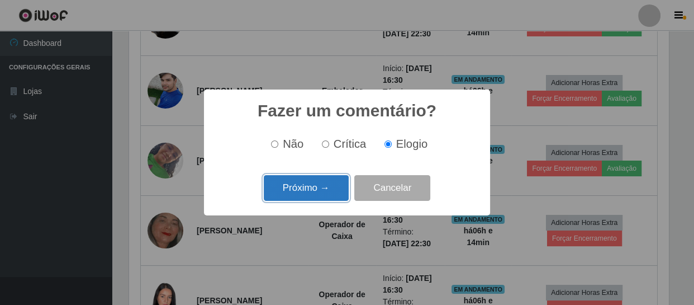
click at [317, 192] on button "Próximo →" at bounding box center [306, 188] width 85 height 26
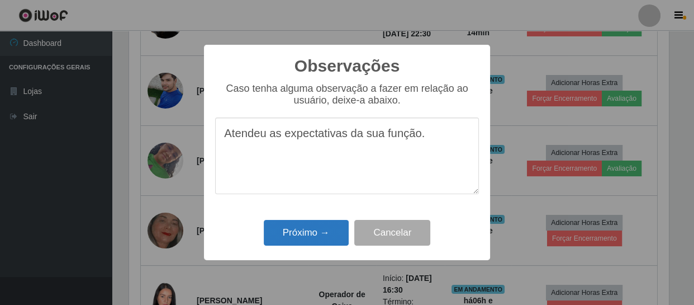
type textarea "Atendeu as expectativas da sua função."
click at [325, 235] on button "Próximo →" at bounding box center [306, 233] width 85 height 26
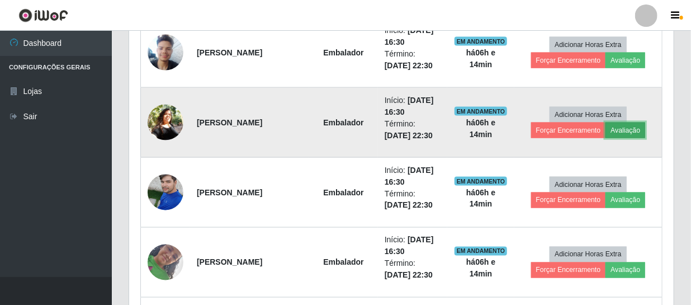
click at [634, 130] on button "Avaliação" at bounding box center [625, 130] width 40 height 16
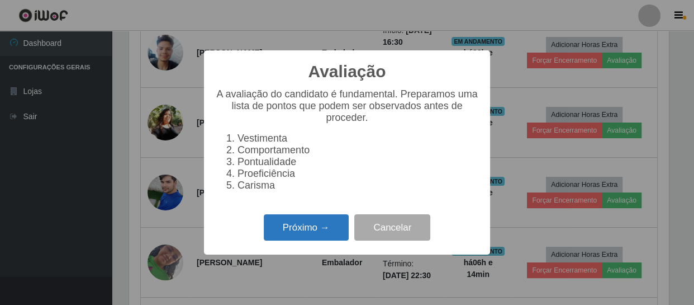
click at [340, 228] on button "Próximo →" at bounding box center [306, 227] width 85 height 26
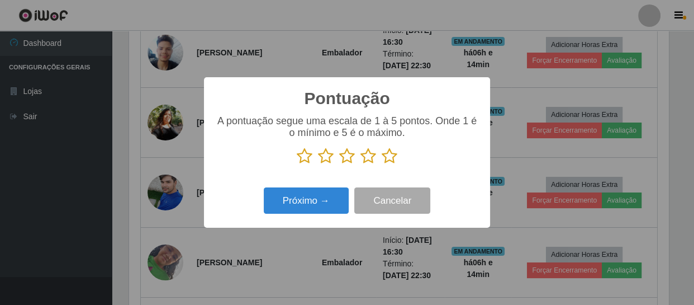
click at [390, 156] on icon at bounding box center [390, 156] width 16 height 17
click at [382, 164] on input "radio" at bounding box center [382, 164] width 0 height 0
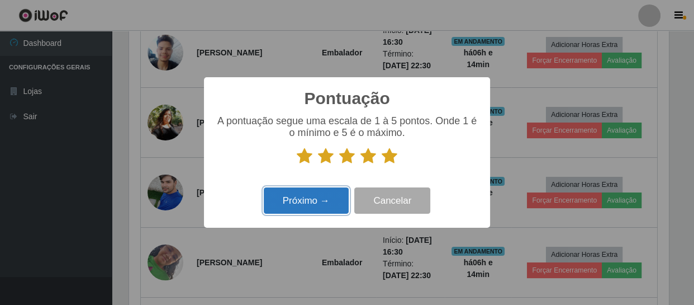
click at [322, 201] on button "Próximo →" at bounding box center [306, 200] width 85 height 26
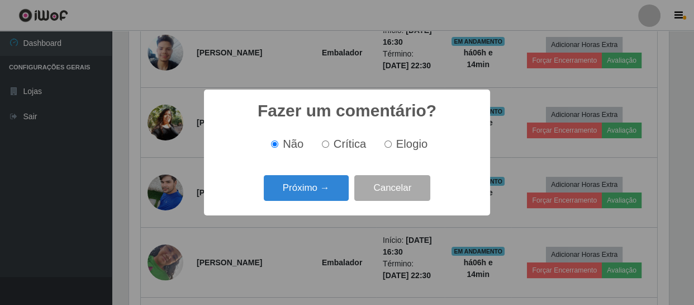
click at [389, 146] on input "Elogio" at bounding box center [388, 143] width 7 height 7
radio input "true"
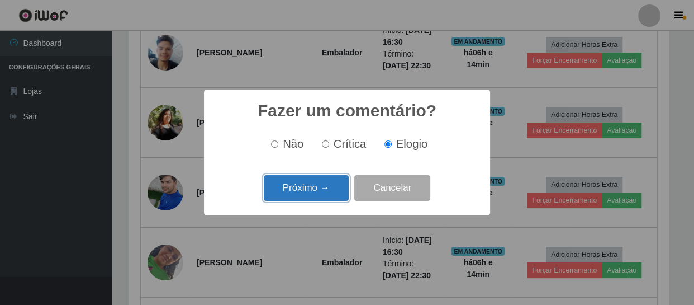
click at [319, 194] on button "Próximo →" at bounding box center [306, 188] width 85 height 26
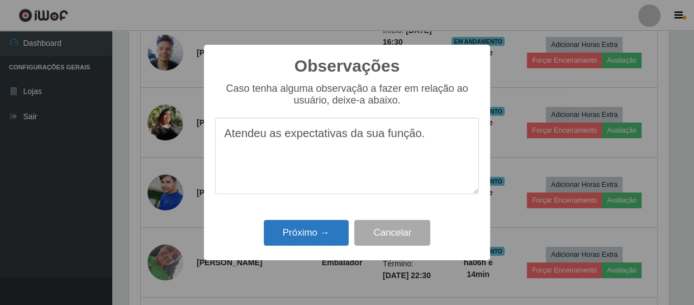
type textarea "Atendeu as expectativas da sua função."
click at [316, 235] on button "Próximo →" at bounding box center [306, 233] width 85 height 26
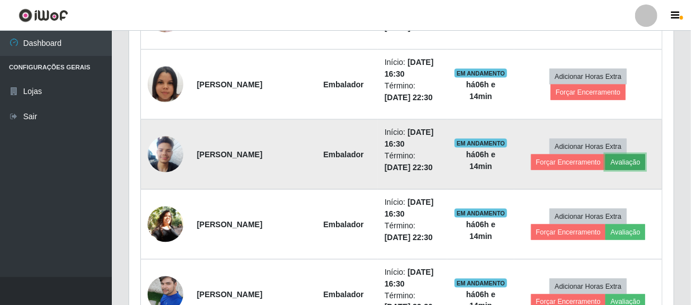
click at [638, 161] on button "Avaliação" at bounding box center [625, 162] width 40 height 16
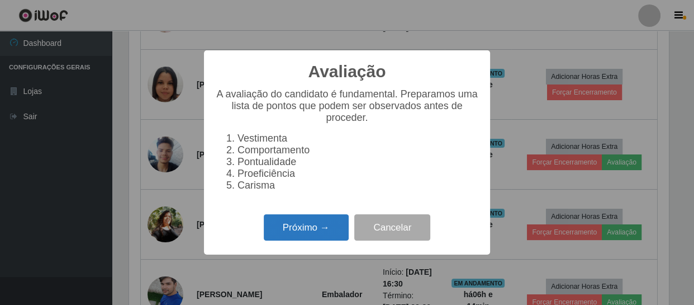
click at [304, 234] on button "Próximo →" at bounding box center [306, 227] width 85 height 26
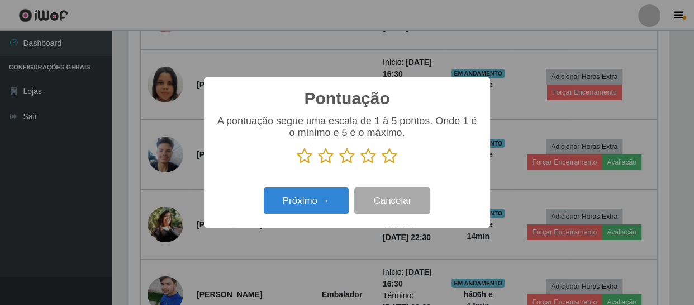
click at [385, 158] on icon at bounding box center [390, 156] width 16 height 17
click at [382, 164] on input "radio" at bounding box center [382, 164] width 0 height 0
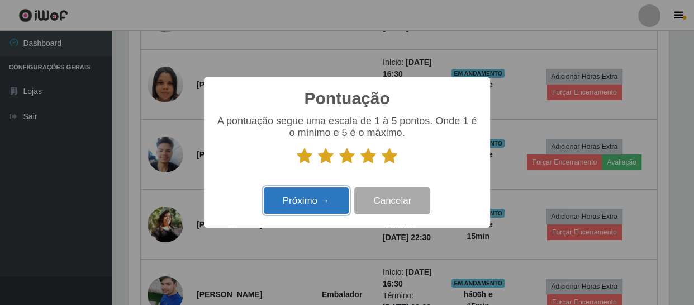
click at [321, 202] on button "Próximo →" at bounding box center [306, 200] width 85 height 26
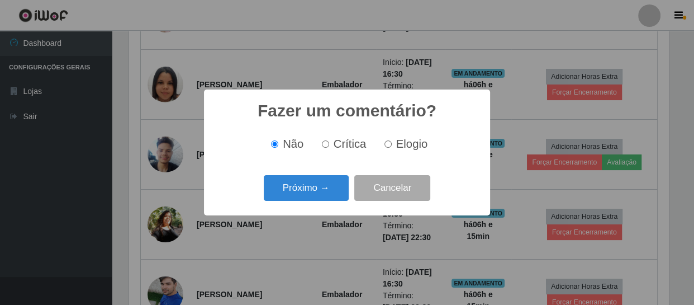
click at [387, 146] on input "Elogio" at bounding box center [388, 143] width 7 height 7
radio input "true"
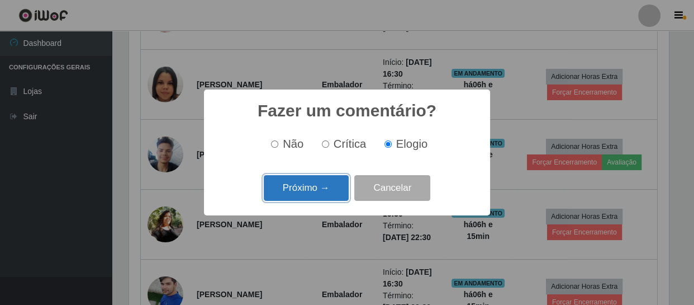
click at [335, 179] on button "Próximo →" at bounding box center [306, 188] width 85 height 26
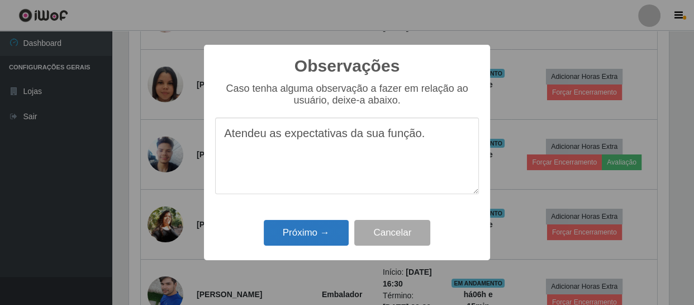
type textarea "Atendeu as expectativas da sua função."
click at [322, 224] on button "Próximo →" at bounding box center [306, 233] width 85 height 26
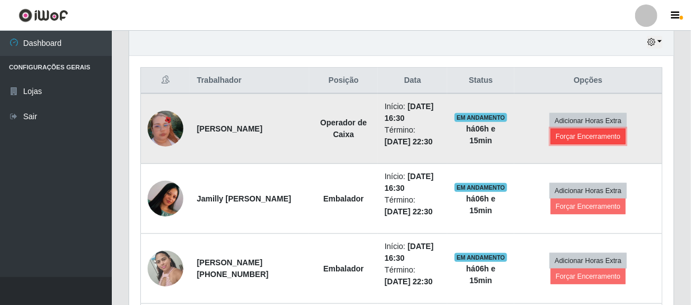
click at [570, 134] on button "Forçar Encerramento" at bounding box center [588, 137] width 75 height 16
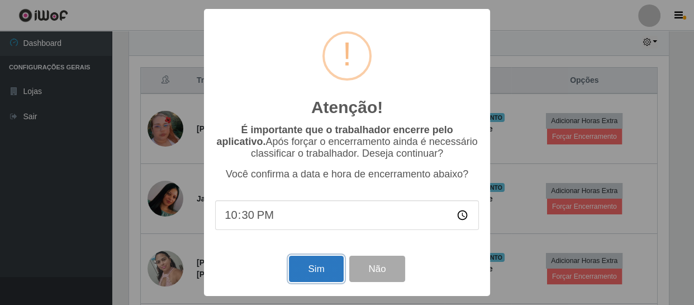
click at [321, 268] on button "Sim" at bounding box center [316, 268] width 54 height 26
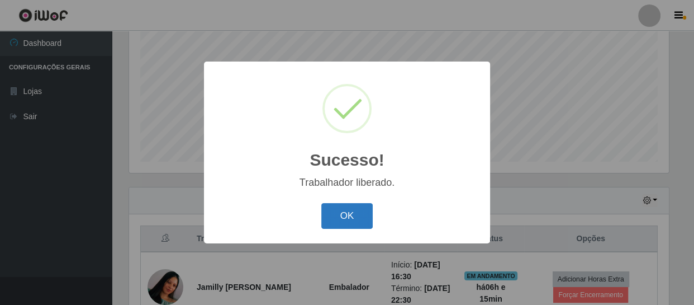
click at [359, 216] on button "OK" at bounding box center [347, 216] width 52 height 26
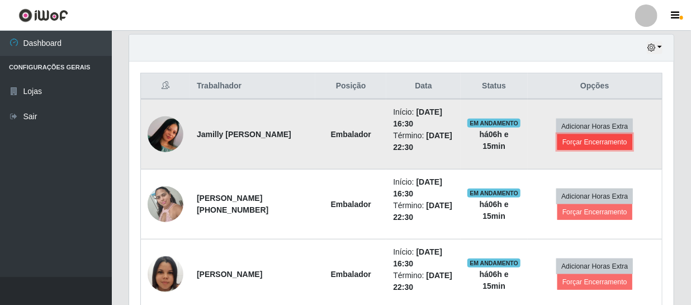
click at [579, 141] on button "Forçar Encerramento" at bounding box center [594, 142] width 75 height 16
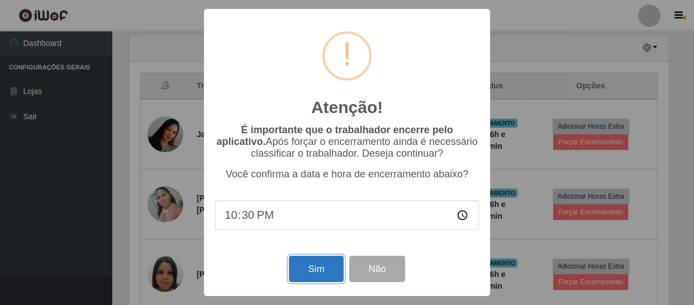
click at [319, 266] on button "Sim" at bounding box center [316, 268] width 54 height 26
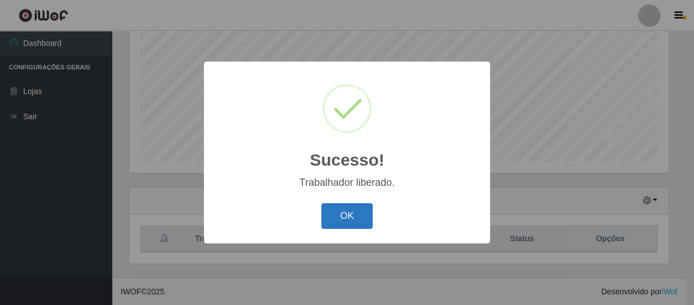
click at [346, 227] on button "OK" at bounding box center [347, 216] width 52 height 26
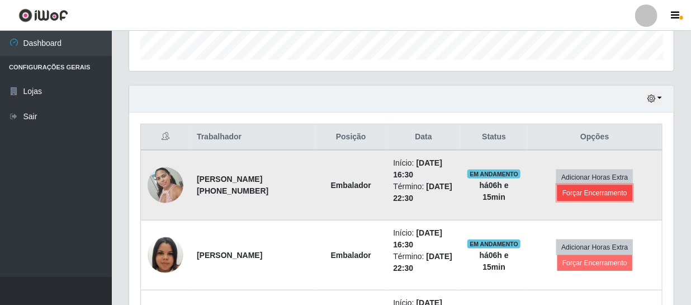
click at [581, 190] on button "Forçar Encerramento" at bounding box center [594, 193] width 75 height 16
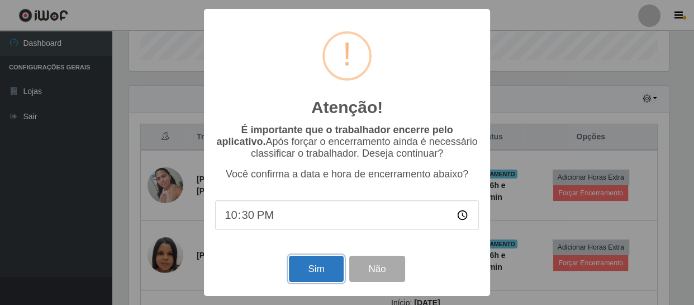
click at [302, 269] on button "Sim" at bounding box center [316, 268] width 54 height 26
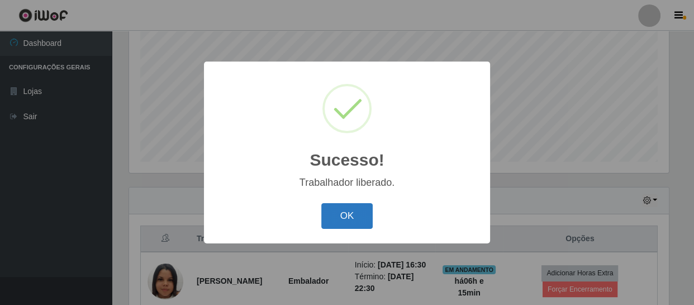
click at [352, 225] on button "OK" at bounding box center [347, 216] width 52 height 26
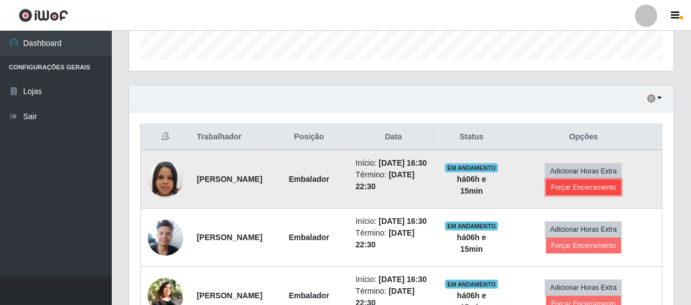
click at [581, 194] on button "Forçar Encerramento" at bounding box center [583, 187] width 75 height 16
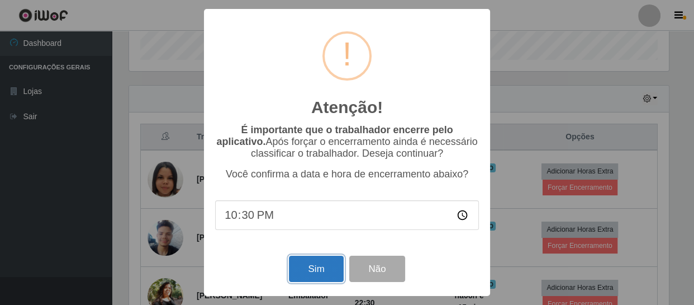
click at [309, 266] on button "Sim" at bounding box center [316, 268] width 54 height 26
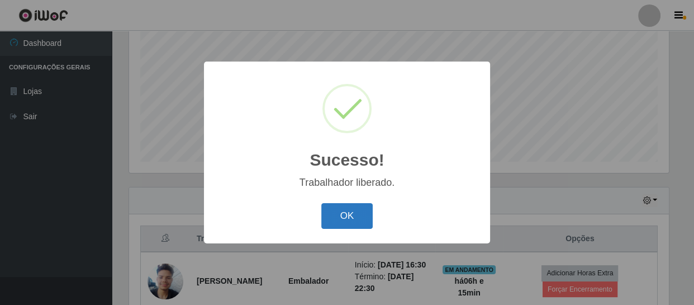
click at [335, 223] on button "OK" at bounding box center [347, 216] width 52 height 26
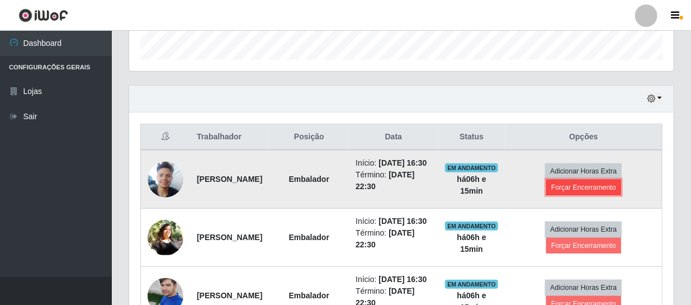
click at [572, 192] on button "Forçar Encerramento" at bounding box center [583, 187] width 75 height 16
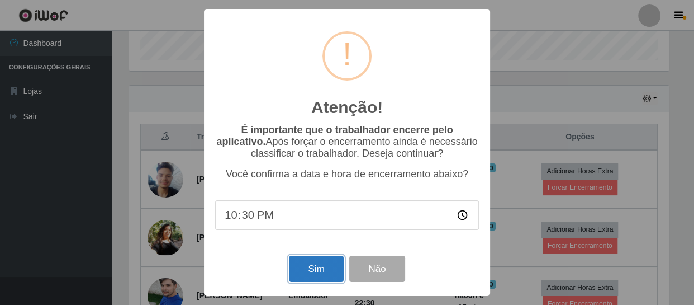
click at [304, 267] on button "Sim" at bounding box center [316, 268] width 54 height 26
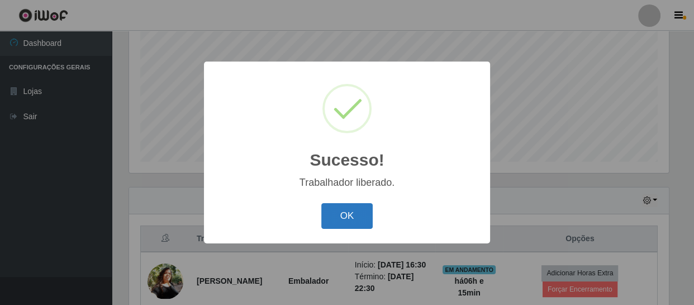
click at [342, 214] on button "OK" at bounding box center [347, 216] width 52 height 26
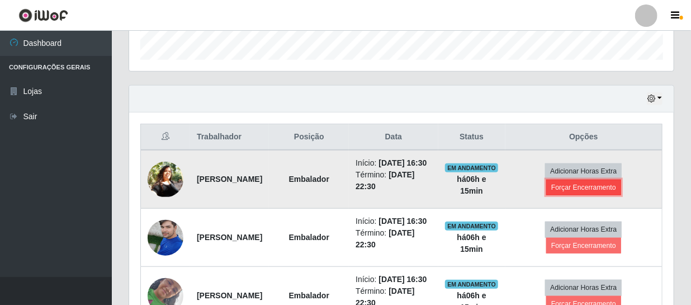
click at [578, 194] on button "Forçar Encerramento" at bounding box center [583, 187] width 75 height 16
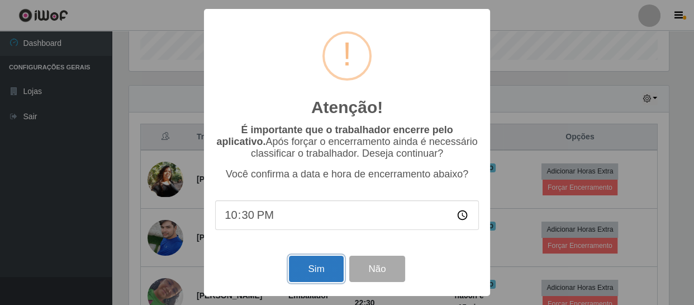
click at [335, 273] on button "Sim" at bounding box center [316, 268] width 54 height 26
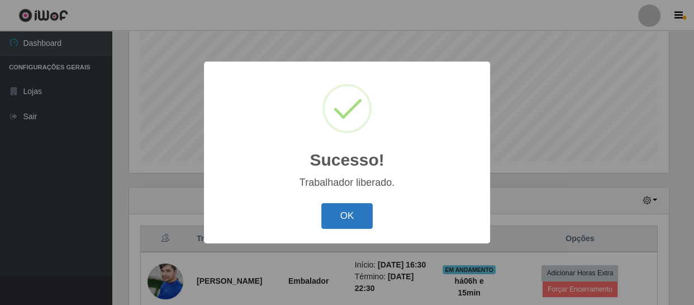
click at [352, 219] on button "OK" at bounding box center [347, 216] width 52 height 26
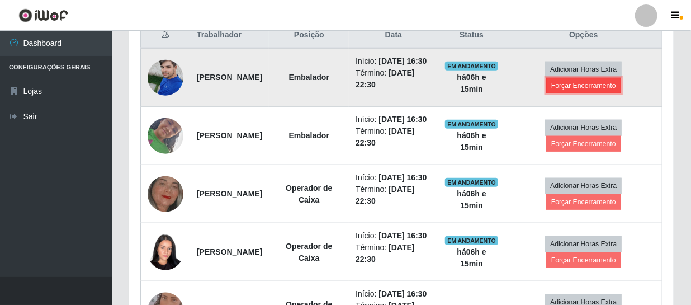
click at [585, 89] on button "Forçar Encerramento" at bounding box center [583, 86] width 75 height 16
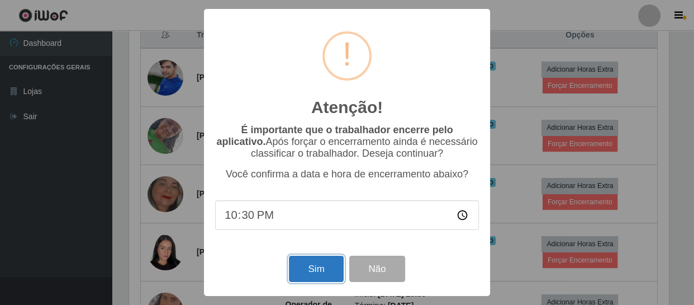
click at [318, 270] on button "Sim" at bounding box center [316, 268] width 54 height 26
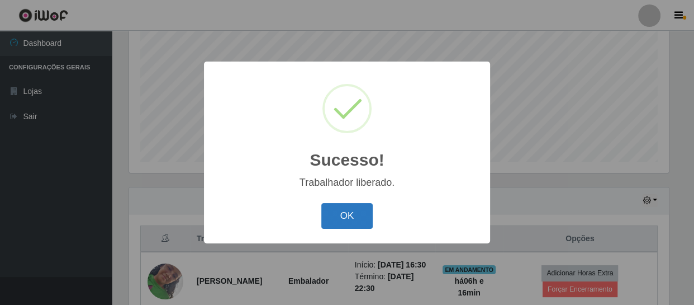
click at [346, 212] on button "OK" at bounding box center [347, 216] width 52 height 26
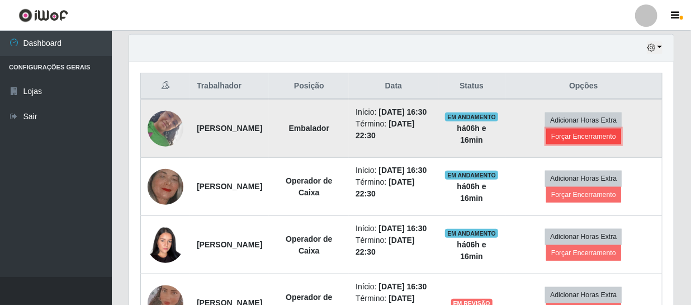
click at [594, 143] on button "Forçar Encerramento" at bounding box center [583, 137] width 75 height 16
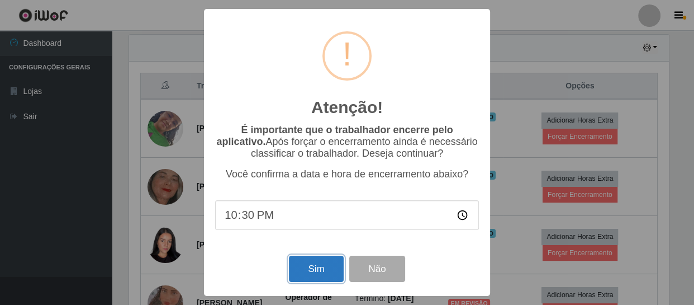
click at [317, 269] on button "Sim" at bounding box center [316, 268] width 54 height 26
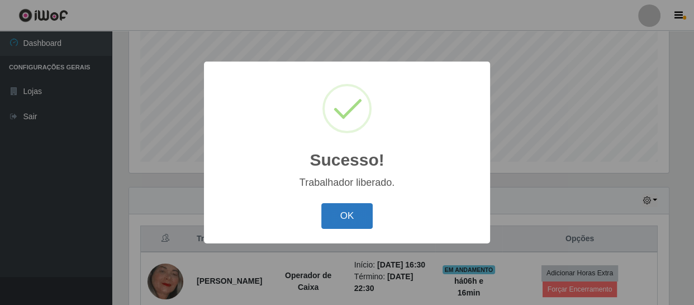
click at [353, 219] on button "OK" at bounding box center [347, 216] width 52 height 26
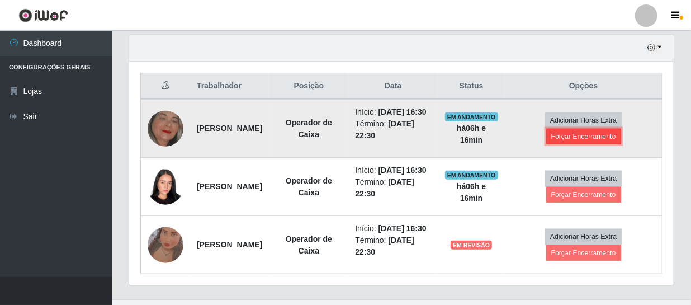
click at [591, 141] on button "Forçar Encerramento" at bounding box center [583, 137] width 75 height 16
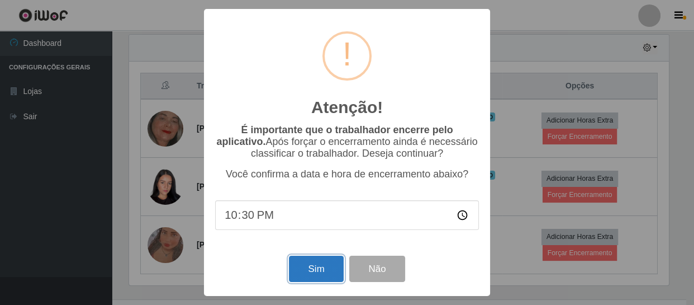
click at [326, 263] on button "Sim" at bounding box center [316, 268] width 54 height 26
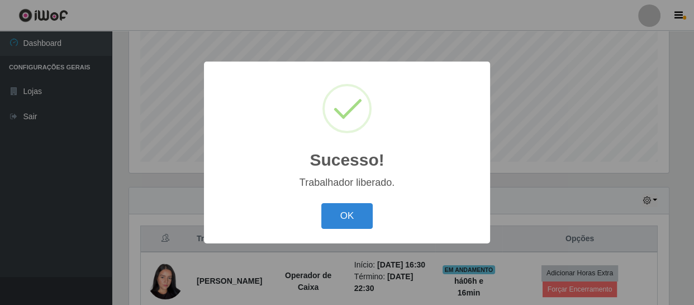
click at [354, 225] on button "OK" at bounding box center [347, 216] width 52 height 26
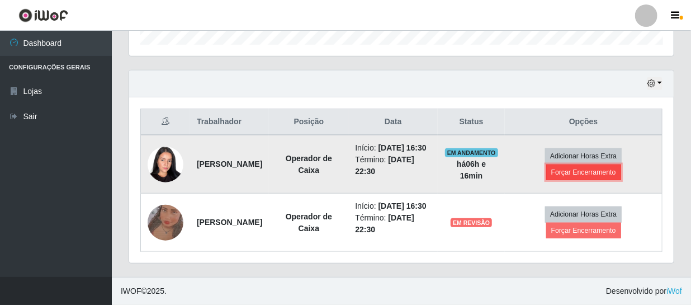
click at [598, 164] on button "Forçar Encerramento" at bounding box center [583, 172] width 75 height 16
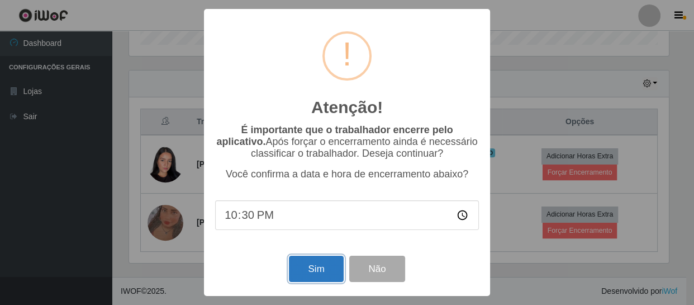
click at [324, 277] on button "Sim" at bounding box center [316, 268] width 54 height 26
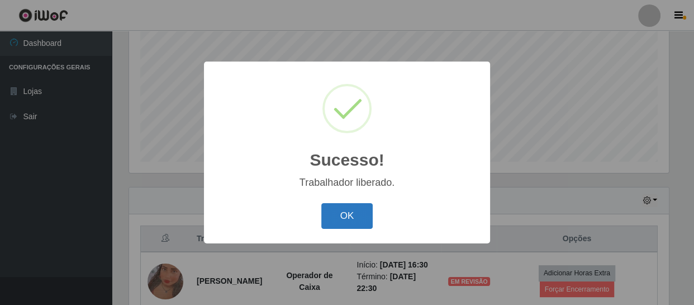
click at [352, 216] on button "OK" at bounding box center [347, 216] width 52 height 26
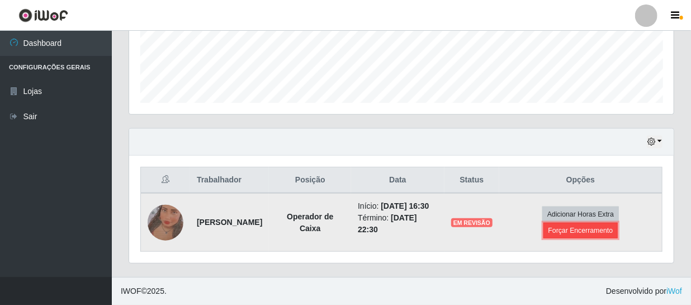
click at [585, 223] on button "Forçar Encerramento" at bounding box center [580, 231] width 75 height 16
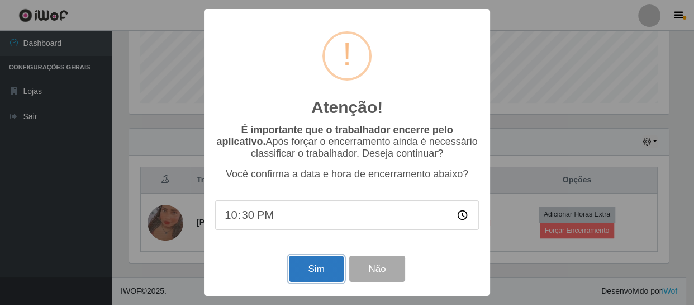
click at [299, 271] on button "Sim" at bounding box center [316, 268] width 54 height 26
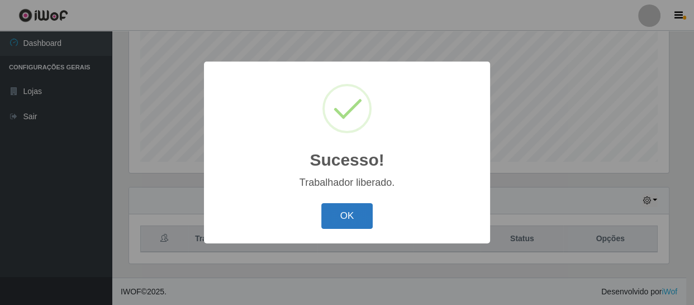
click at [342, 206] on button "OK" at bounding box center [347, 216] width 52 height 26
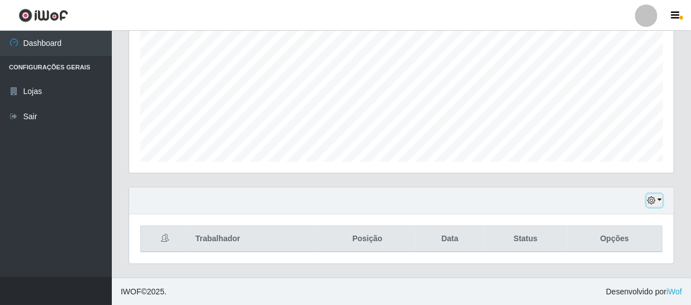
click at [654, 203] on icon "button" at bounding box center [651, 200] width 8 height 8
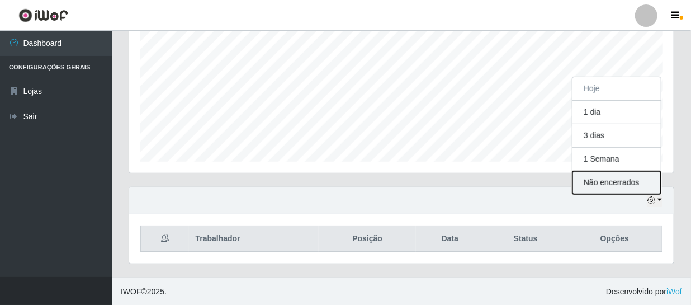
click at [624, 184] on button "Não encerrados" at bounding box center [616, 182] width 88 height 23
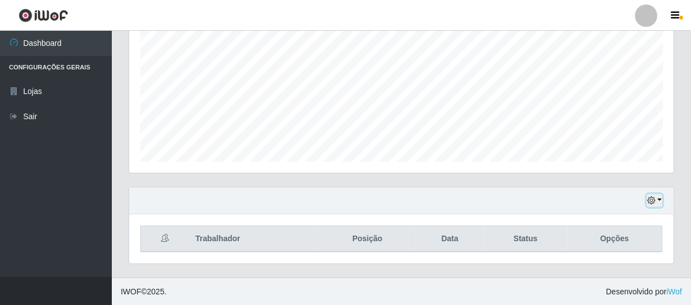
click at [660, 200] on button "button" at bounding box center [655, 200] width 16 height 13
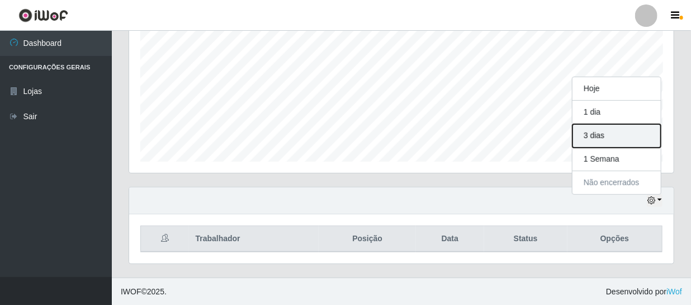
click at [609, 138] on button "3 dias" at bounding box center [616, 135] width 88 height 23
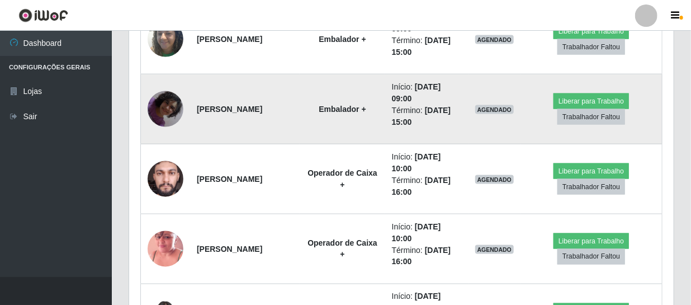
click at [164, 103] on img at bounding box center [166, 109] width 36 height 64
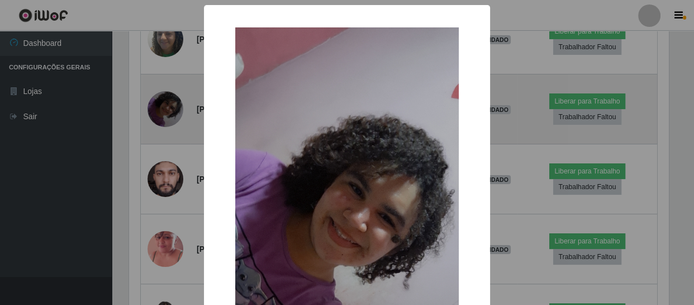
click at [164, 103] on div "× OK Cancel" at bounding box center [347, 152] width 694 height 305
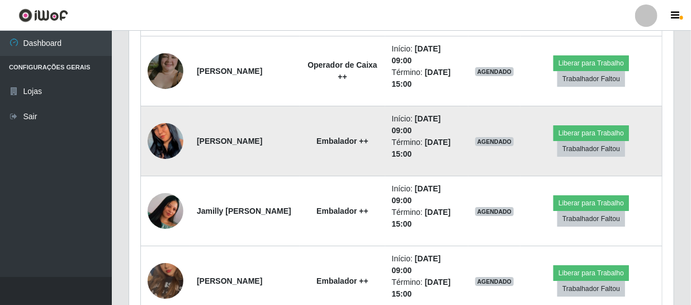
click at [162, 133] on img at bounding box center [166, 141] width 36 height 78
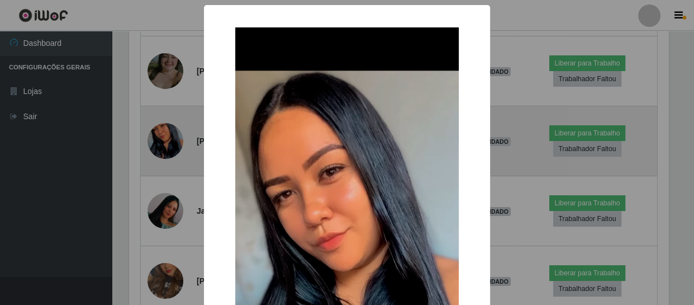
click at [162, 133] on div "× OK Cancel" at bounding box center [347, 152] width 694 height 305
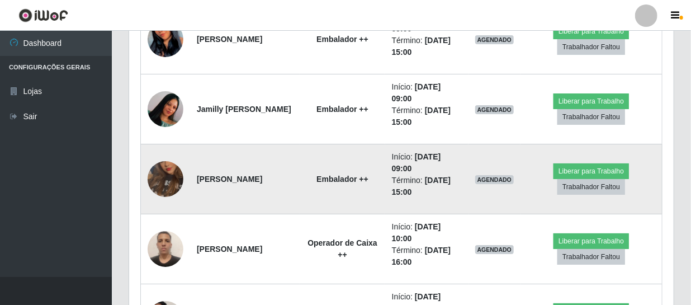
click at [172, 170] on img at bounding box center [166, 179] width 36 height 64
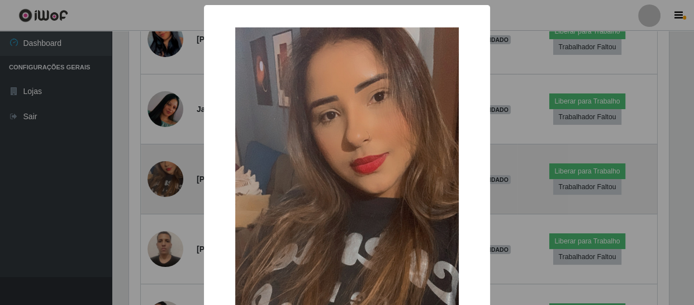
click at [172, 170] on div "× OK Cancel" at bounding box center [347, 152] width 694 height 305
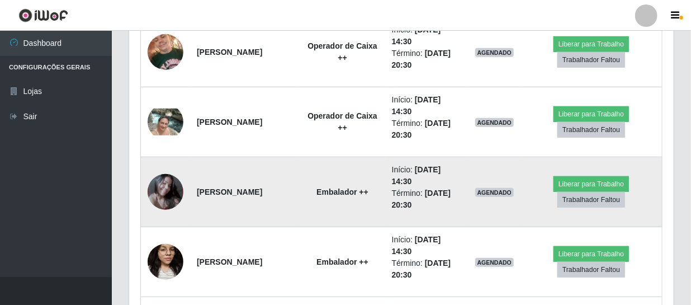
click at [171, 184] on img at bounding box center [166, 191] width 36 height 41
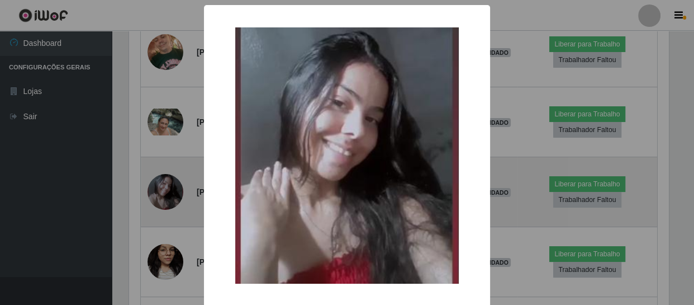
click at [171, 184] on div "× OK Cancel" at bounding box center [347, 152] width 694 height 305
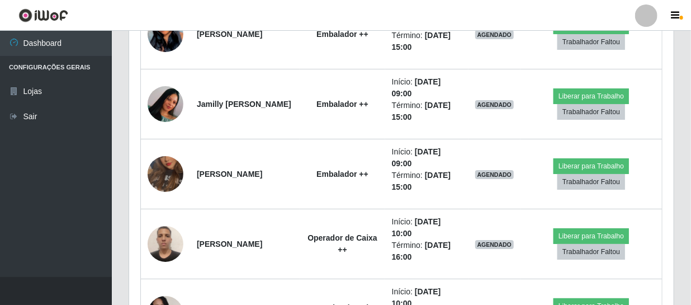
scroll to position [1818, 0]
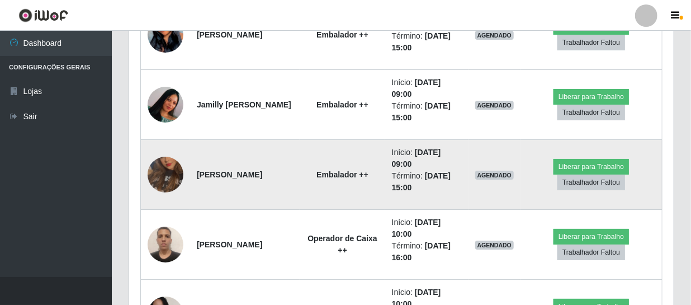
click at [172, 168] on img at bounding box center [166, 175] width 36 height 64
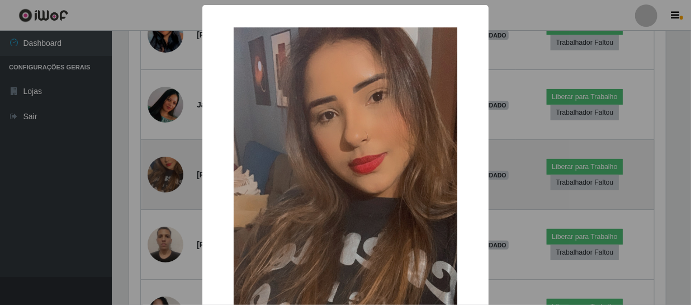
scroll to position [232, 539]
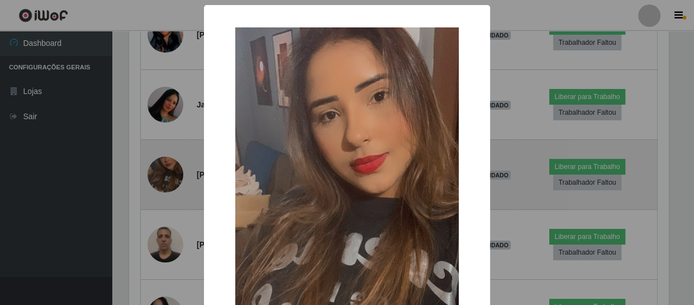
click at [172, 168] on div "× OK Cancel" at bounding box center [347, 152] width 694 height 305
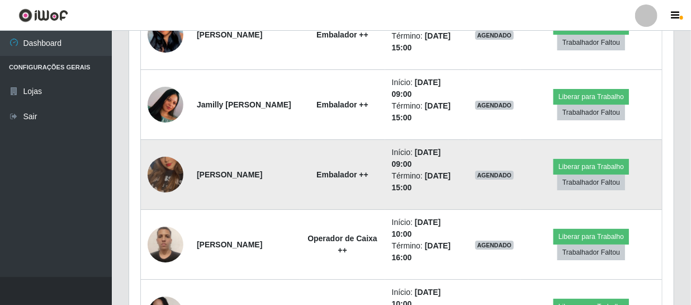
scroll to position [558829, 558516]
